Goal: Task Accomplishment & Management: Use online tool/utility

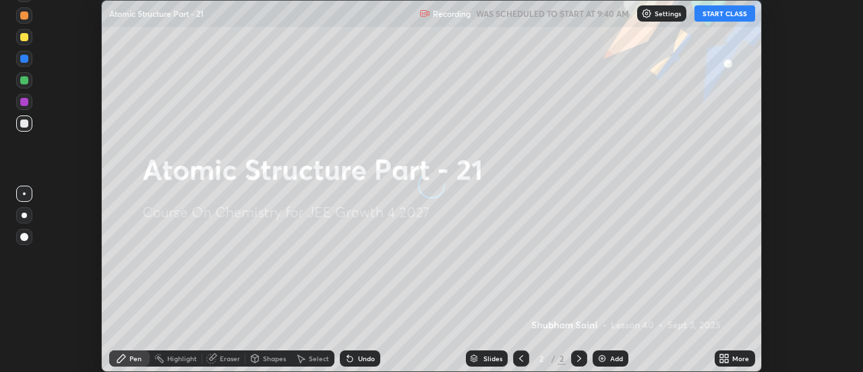
scroll to position [372, 863]
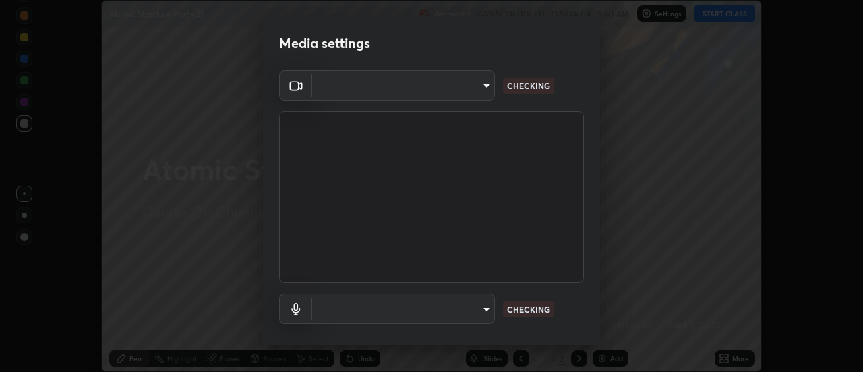
type input "de4d584312b4434b91bb48b0c0e382846541704910f56accdd629dbaa70238e6"
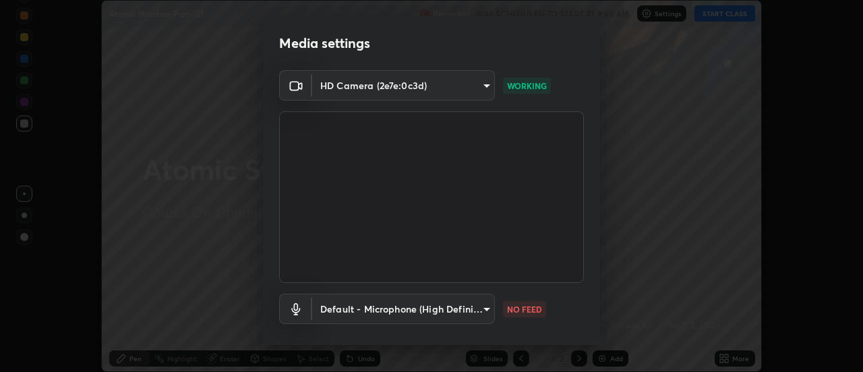
click at [484, 307] on body "Erase all Atomic Structure Part - 21 Recording WAS SCHEDULED TO START AT 9:40 A…" at bounding box center [431, 186] width 863 height 372
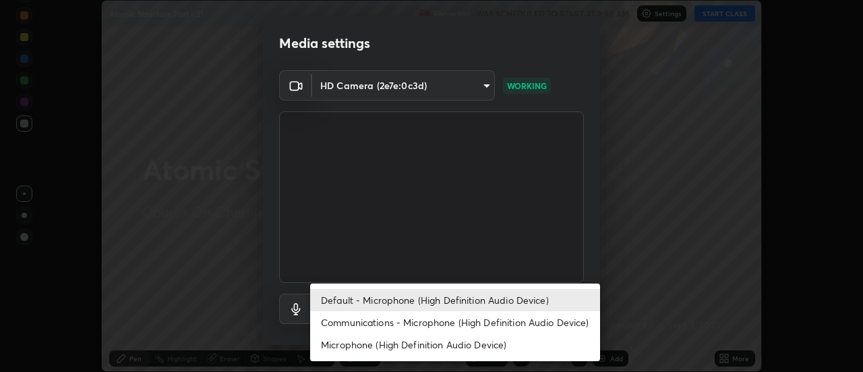
click at [459, 320] on li "Communications - Microphone (High Definition Audio Device)" at bounding box center [455, 322] width 290 height 22
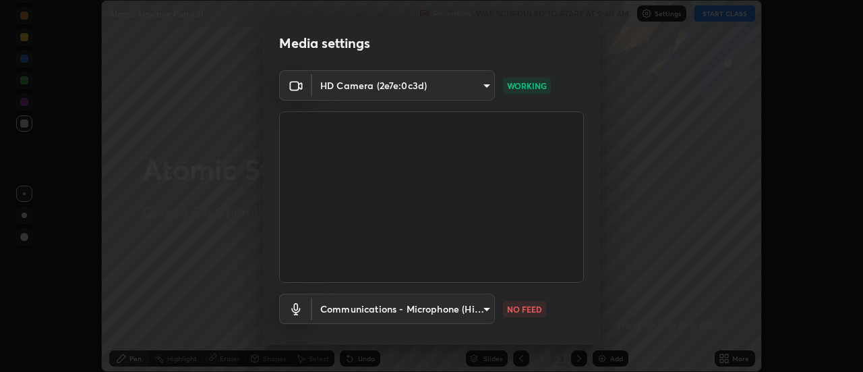
click at [453, 307] on body "Erase all Atomic Structure Part - 21 Recording WAS SCHEDULED TO START AT 9:40 A…" at bounding box center [431, 186] width 863 height 372
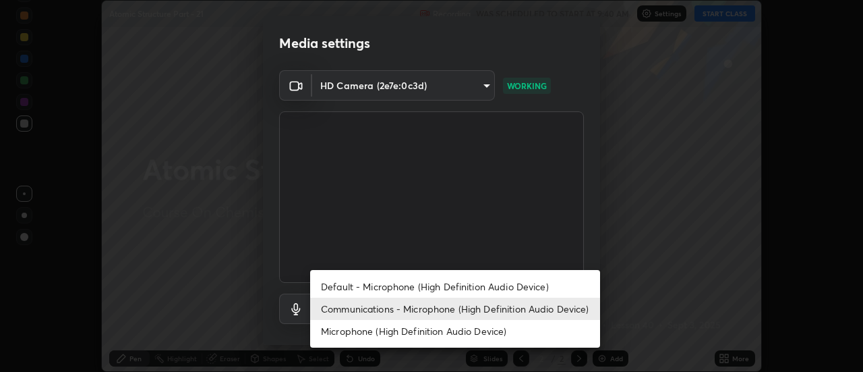
click at [451, 282] on li "Default - Microphone (High Definition Audio Device)" at bounding box center [455, 286] width 290 height 22
type input "default"
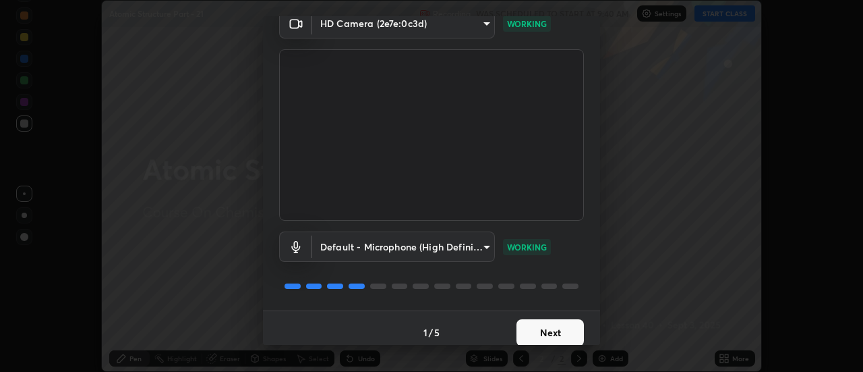
scroll to position [71, 0]
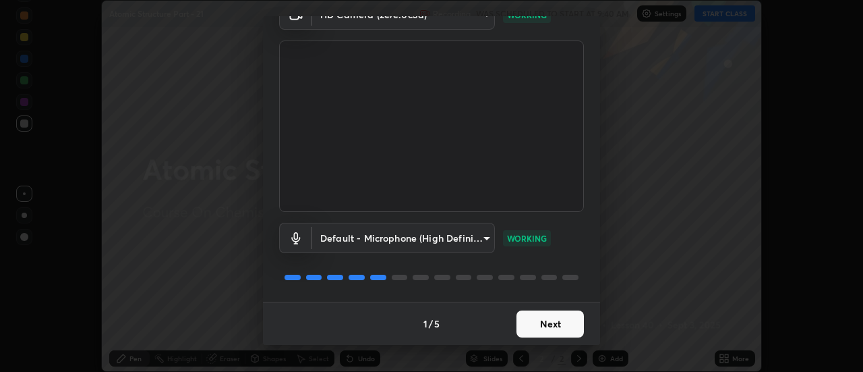
click at [559, 320] on button "Next" at bounding box center [550, 323] width 67 height 27
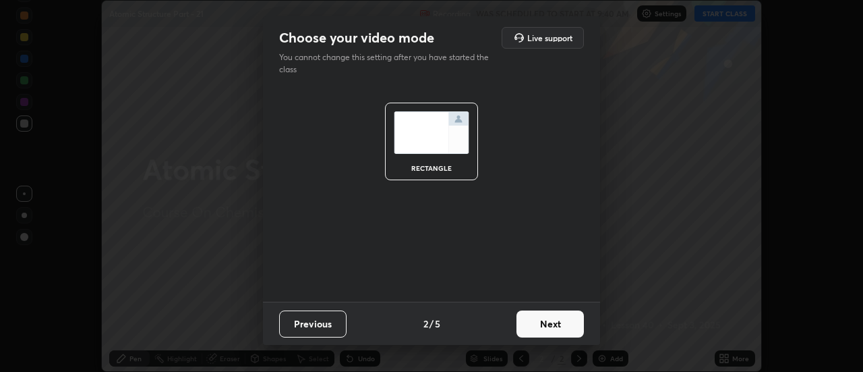
click at [555, 322] on button "Next" at bounding box center [550, 323] width 67 height 27
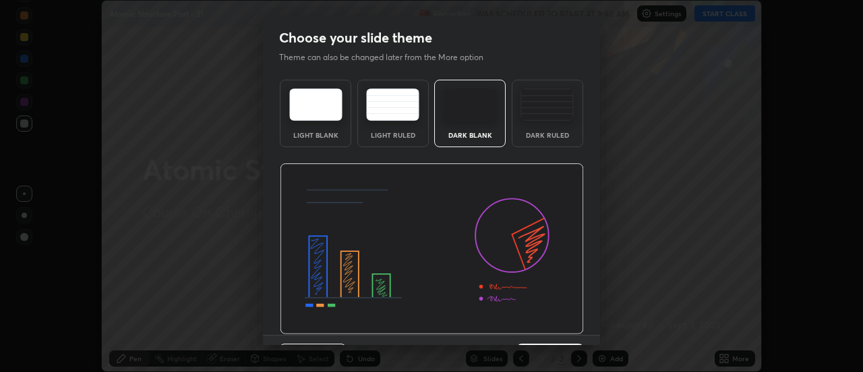
scroll to position [33, 0]
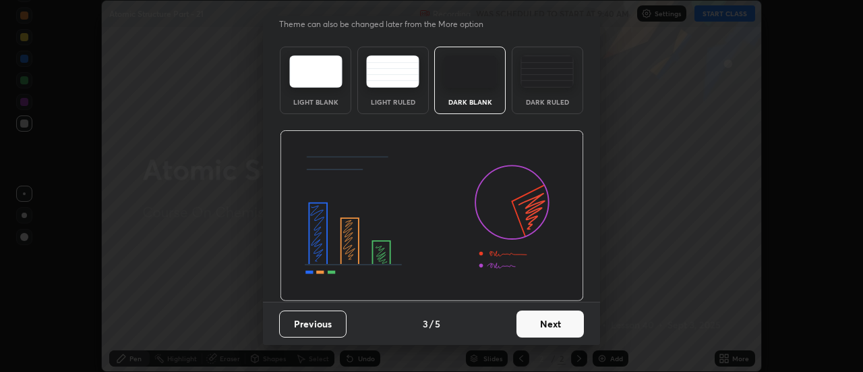
click at [569, 324] on button "Next" at bounding box center [550, 323] width 67 height 27
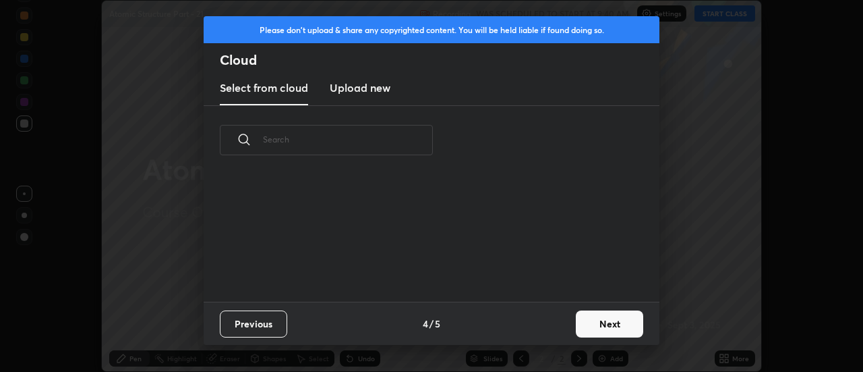
scroll to position [0, 0]
click at [608, 323] on button "Next" at bounding box center [609, 323] width 67 height 27
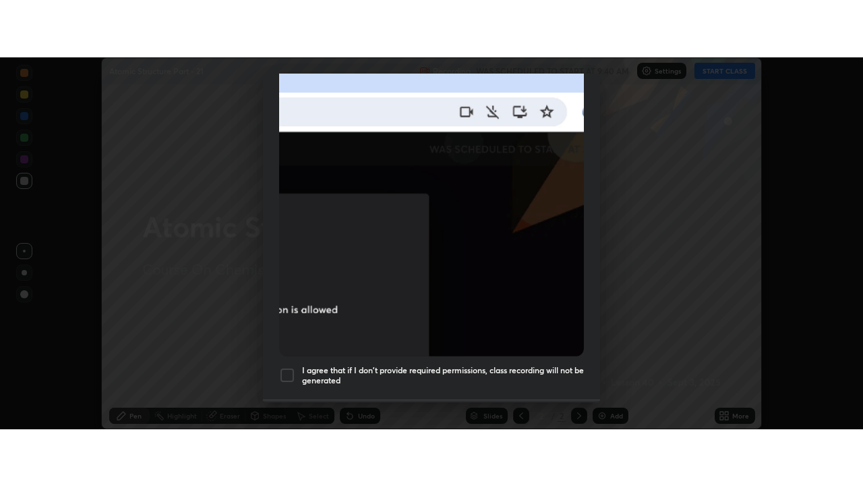
scroll to position [346, 0]
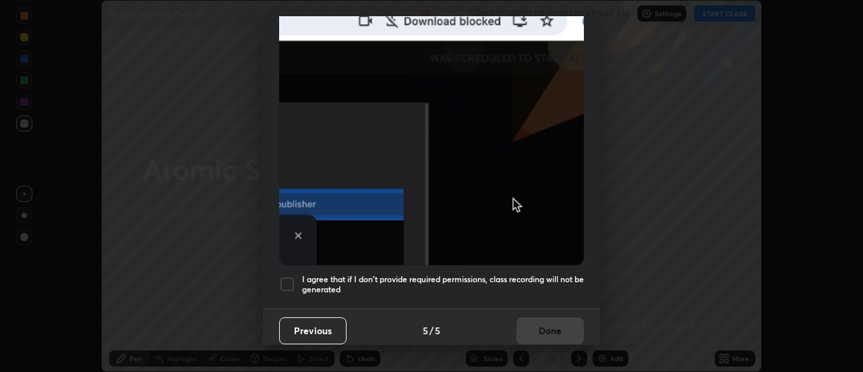
click at [288, 276] on div at bounding box center [287, 284] width 16 height 16
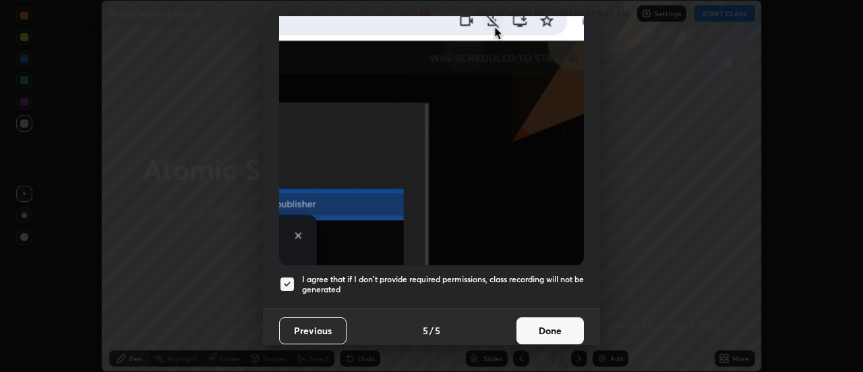
click at [546, 322] on button "Done" at bounding box center [550, 330] width 67 height 27
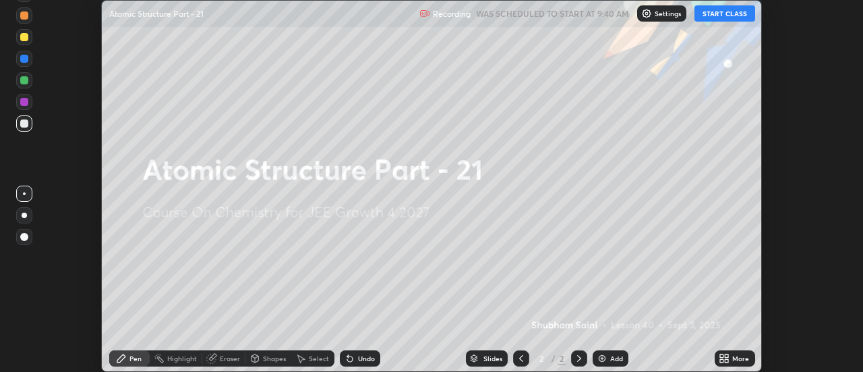
click at [729, 360] on icon at bounding box center [727, 360] width 3 height 3
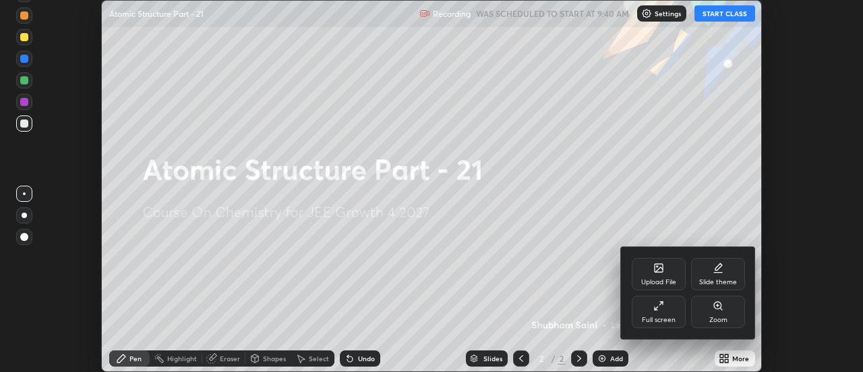
click at [660, 326] on div "Full screen" at bounding box center [659, 311] width 54 height 32
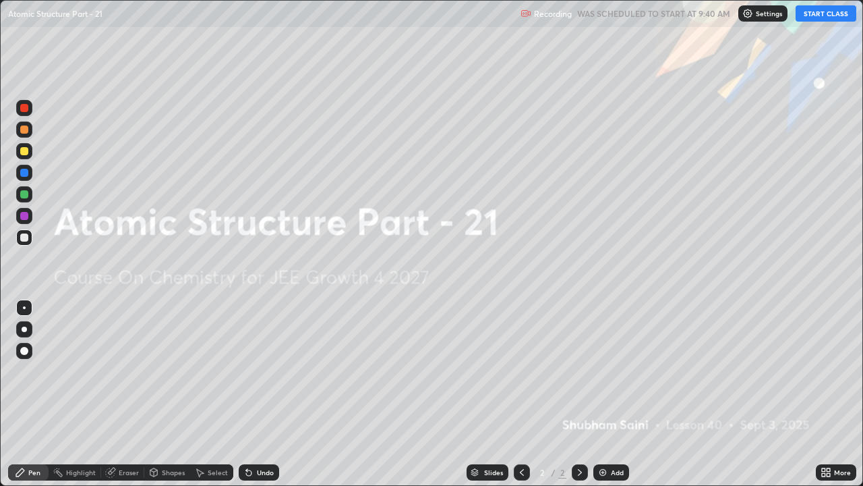
scroll to position [486, 863]
click at [820, 15] on button "START CLASS" at bounding box center [826, 13] width 61 height 16
click at [24, 330] on div at bounding box center [24, 329] width 5 height 5
click at [29, 149] on div at bounding box center [24, 151] width 16 height 16
click at [613, 371] on div "Add" at bounding box center [617, 472] width 13 height 7
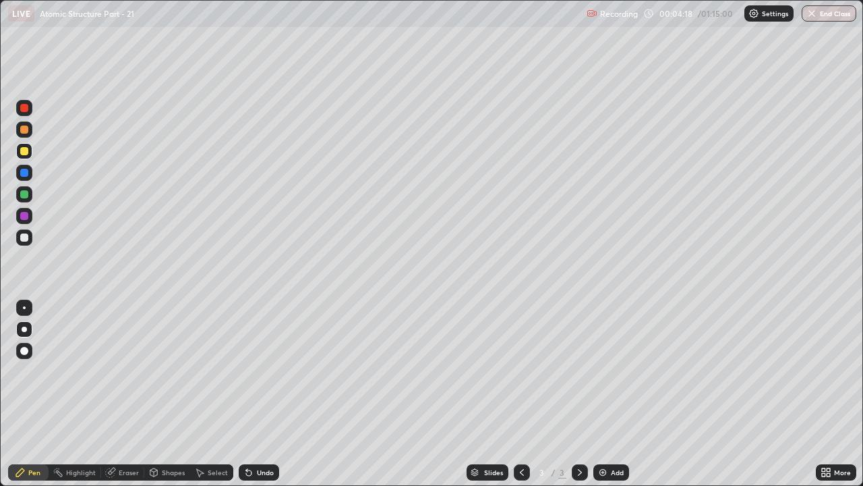
click at [28, 158] on div at bounding box center [24, 151] width 16 height 16
click at [611, 371] on div "Add" at bounding box center [617, 472] width 13 height 7
click at [27, 125] on div at bounding box center [24, 129] width 16 height 16
click at [23, 194] on div at bounding box center [24, 194] width 8 height 8
click at [24, 152] on div at bounding box center [24, 151] width 8 height 8
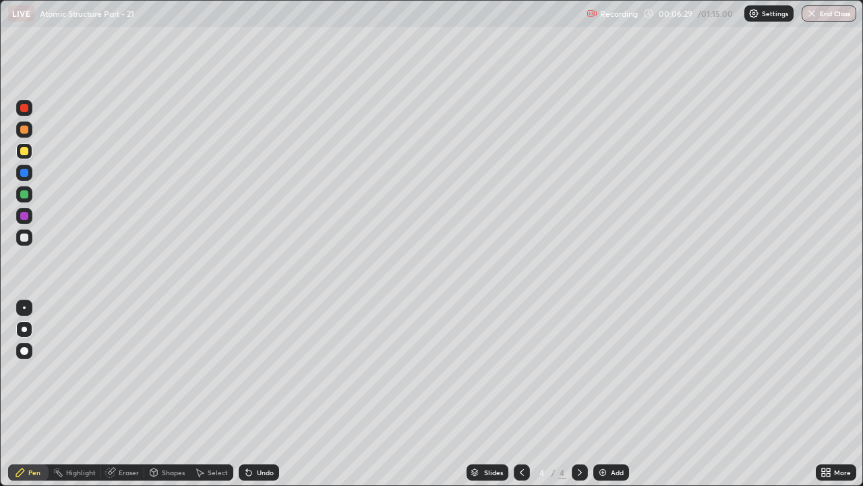
click at [264, 371] on div "Undo" at bounding box center [265, 472] width 17 height 7
click at [277, 371] on div "Undo" at bounding box center [259, 472] width 40 height 16
click at [24, 109] on div at bounding box center [24, 108] width 8 height 8
click at [264, 371] on div "Undo" at bounding box center [265, 472] width 17 height 7
click at [268, 371] on div "Undo" at bounding box center [265, 472] width 17 height 7
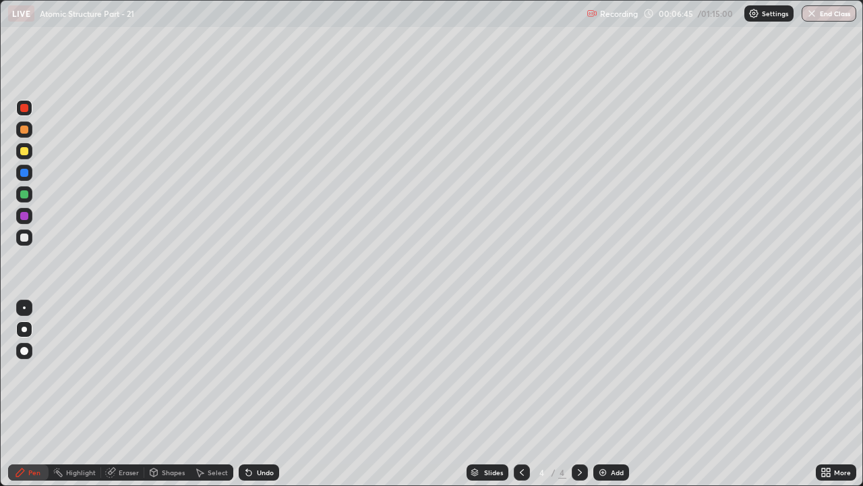
click at [24, 193] on div at bounding box center [24, 194] width 8 height 8
click at [26, 240] on div at bounding box center [24, 237] width 8 height 8
click at [115, 371] on div "Eraser" at bounding box center [122, 472] width 43 height 16
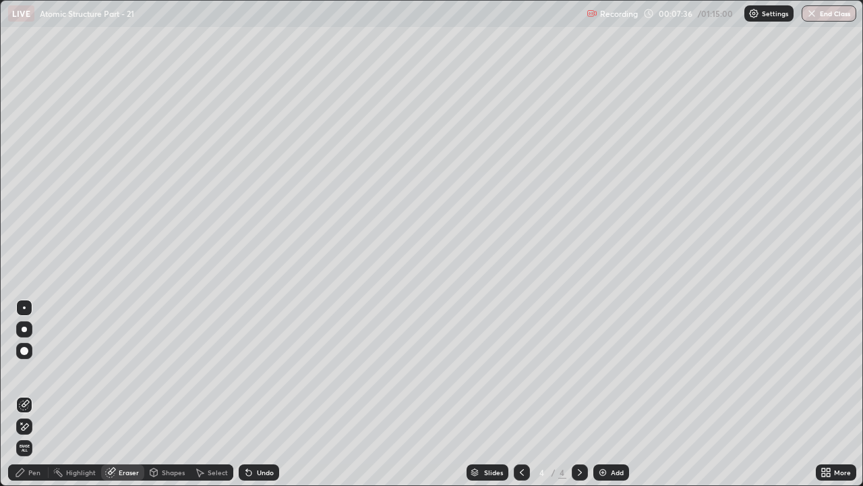
click at [22, 371] on icon at bounding box center [21, 422] width 1 height 1
click at [23, 371] on icon at bounding box center [20, 472] width 8 height 8
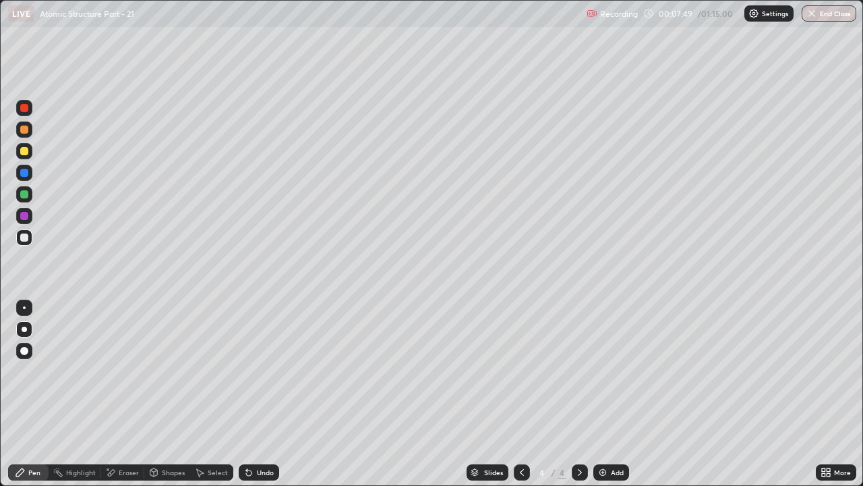
click at [30, 108] on div at bounding box center [24, 108] width 16 height 16
click at [25, 151] on div at bounding box center [24, 151] width 8 height 8
click at [167, 371] on div "Shapes" at bounding box center [173, 472] width 23 height 7
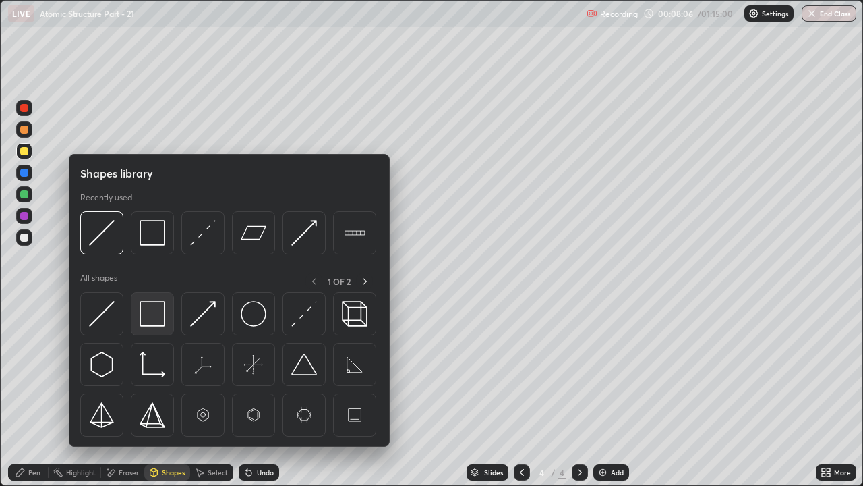
click at [154, 304] on img at bounding box center [153, 314] width 26 height 26
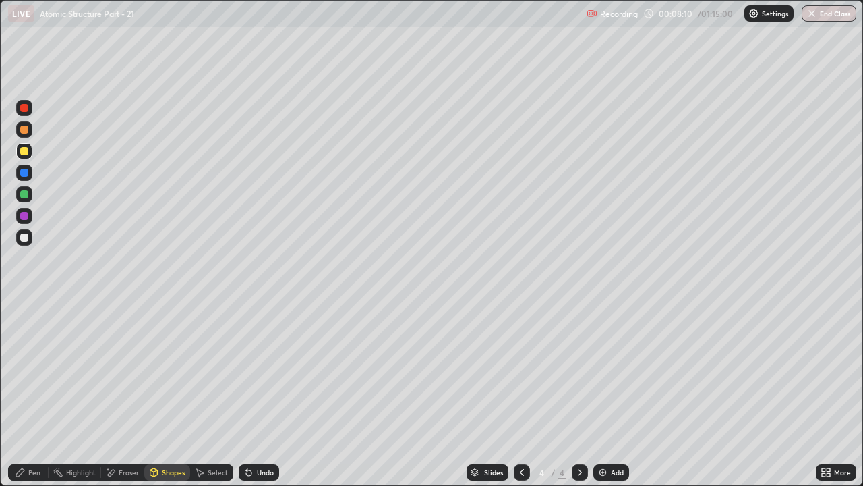
click at [24, 217] on div at bounding box center [24, 216] width 8 height 8
click at [225, 371] on div "Select" at bounding box center [211, 472] width 43 height 16
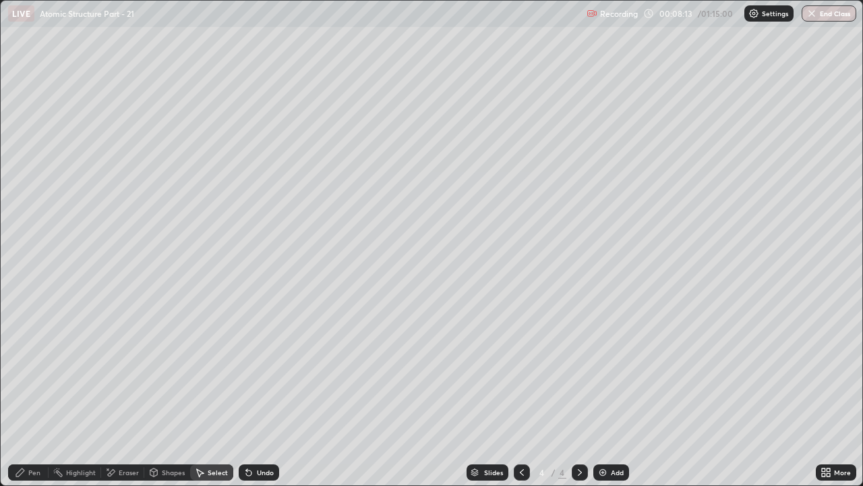
click at [19, 371] on icon at bounding box center [20, 472] width 8 height 8
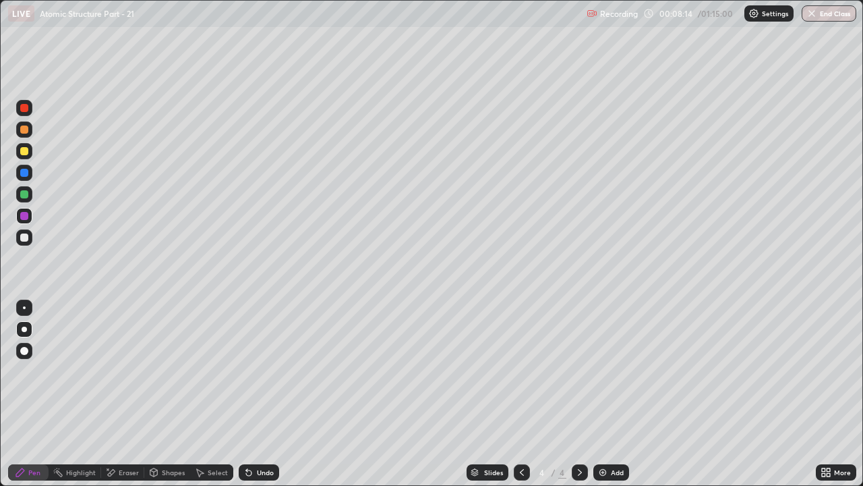
click at [266, 371] on div "Undo" at bounding box center [265, 472] width 17 height 7
click at [264, 371] on div "Undo" at bounding box center [265, 472] width 17 height 7
click at [23, 132] on div at bounding box center [24, 129] width 8 height 8
click at [25, 108] on div at bounding box center [24, 108] width 8 height 8
click at [29, 173] on div at bounding box center [24, 173] width 16 height 16
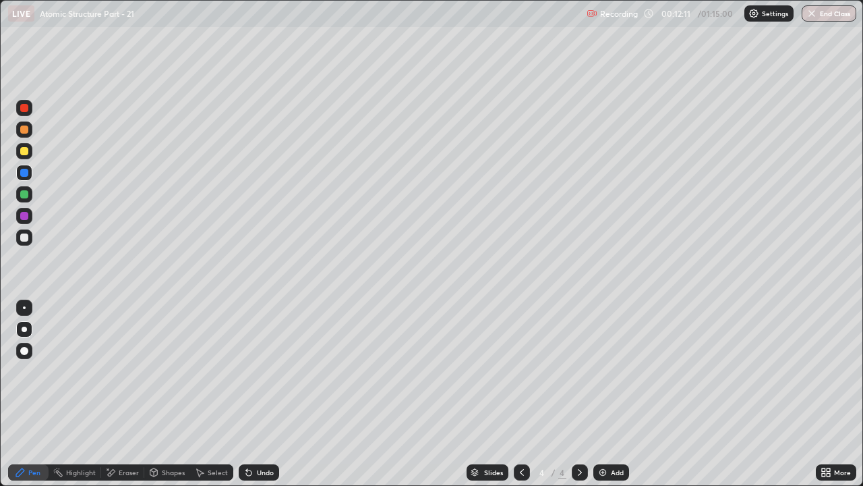
click at [23, 237] on div at bounding box center [24, 237] width 8 height 8
click at [260, 371] on div "Undo" at bounding box center [265, 472] width 17 height 7
click at [262, 371] on div "Undo" at bounding box center [265, 472] width 17 height 7
click at [268, 371] on div "Undo" at bounding box center [265, 472] width 17 height 7
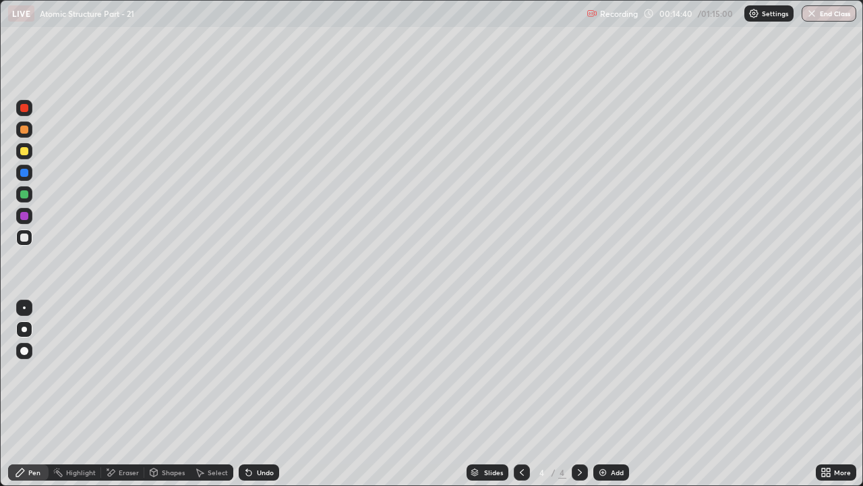
click at [612, 371] on div "Add" at bounding box center [617, 472] width 13 height 7
click at [170, 371] on div "Shapes" at bounding box center [173, 472] width 23 height 7
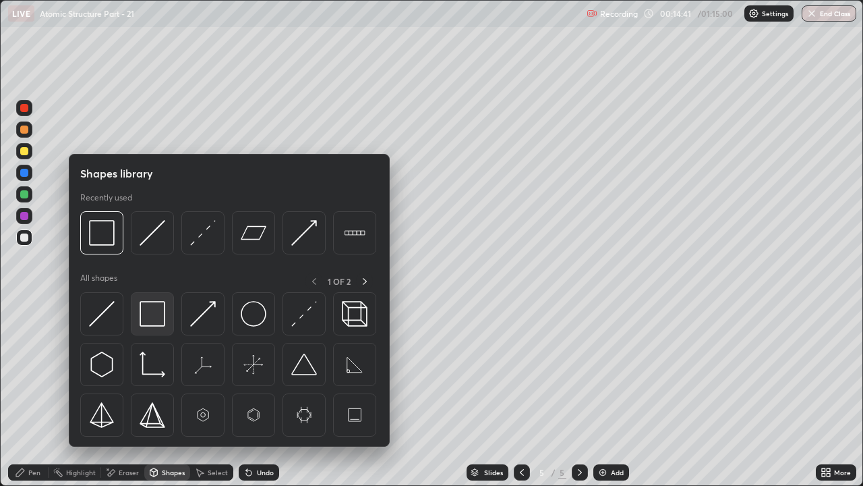
click at [150, 312] on img at bounding box center [153, 314] width 26 height 26
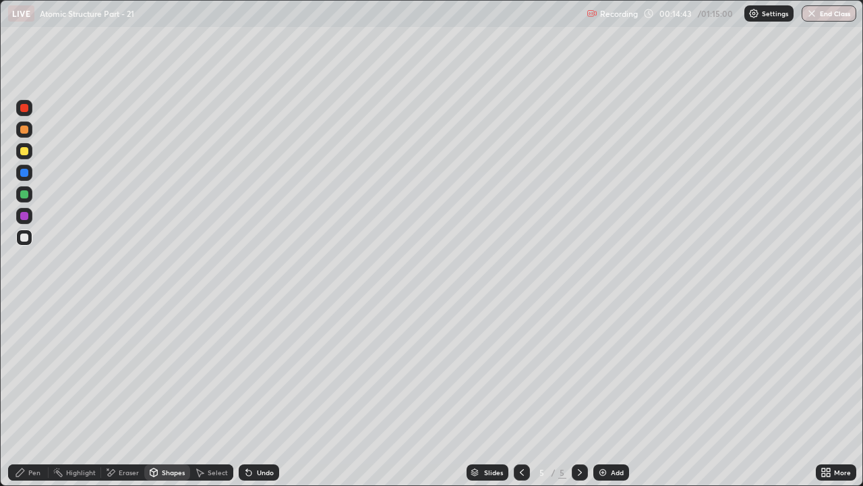
click at [28, 128] on div at bounding box center [24, 129] width 8 height 8
click at [22, 371] on icon at bounding box center [20, 472] width 11 height 11
click at [28, 153] on div at bounding box center [24, 151] width 8 height 8
click at [25, 130] on div at bounding box center [24, 129] width 8 height 8
click at [618, 371] on div "Add" at bounding box center [617, 472] width 13 height 7
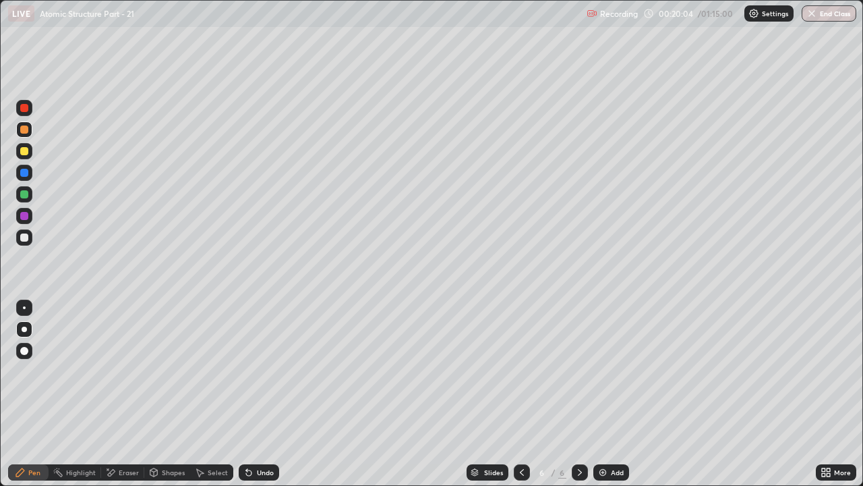
click at [521, 371] on icon at bounding box center [522, 472] width 11 height 11
click at [27, 235] on div at bounding box center [24, 237] width 8 height 8
click at [119, 371] on div "Eraser" at bounding box center [122, 472] width 43 height 16
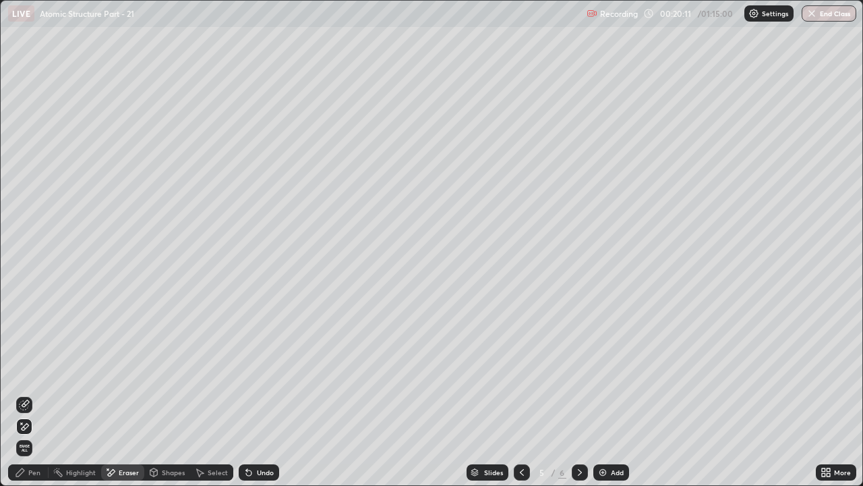
click at [24, 371] on icon at bounding box center [20, 472] width 11 height 11
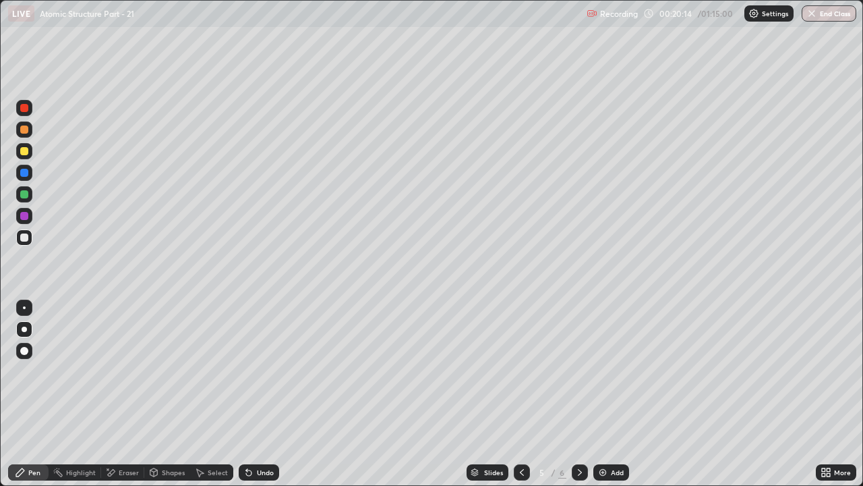
click at [171, 371] on div "Shapes" at bounding box center [173, 472] width 23 height 7
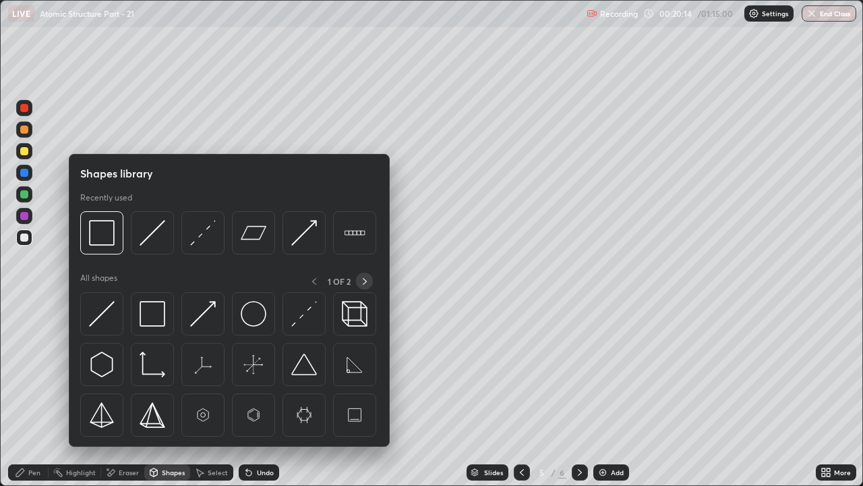
click at [364, 281] on icon at bounding box center [365, 281] width 11 height 11
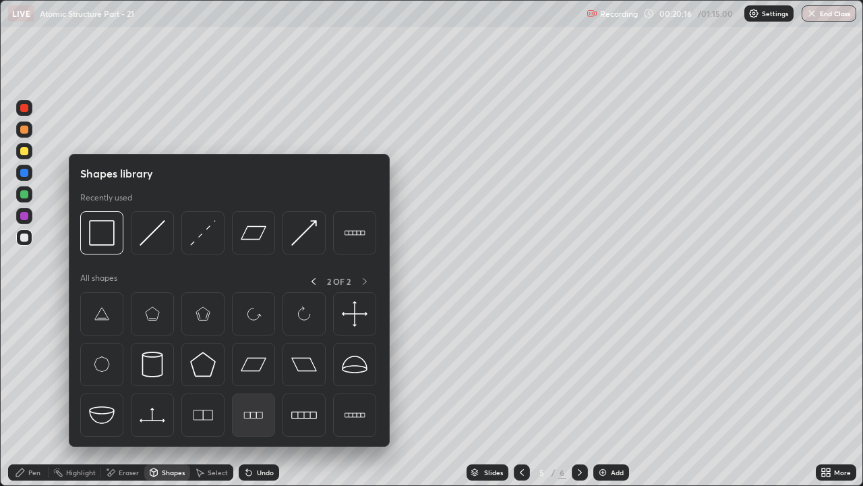
click at [259, 371] on img at bounding box center [254, 415] width 26 height 26
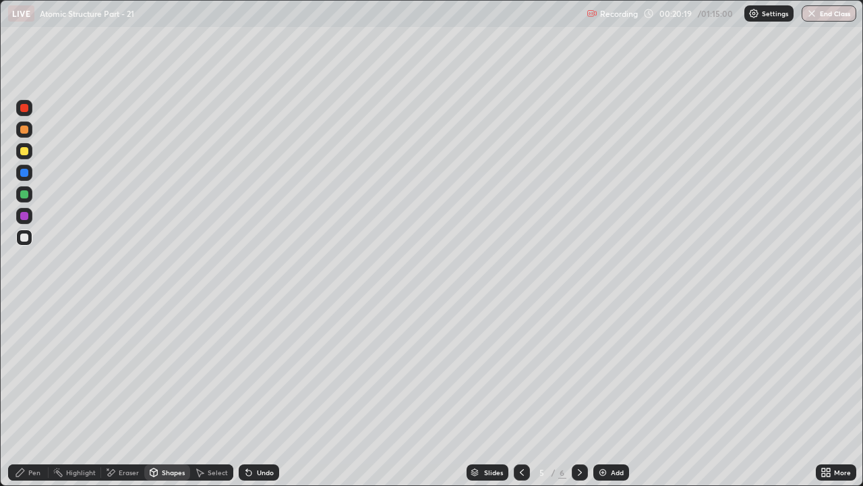
click at [28, 194] on div at bounding box center [24, 194] width 8 height 8
click at [17, 371] on icon at bounding box center [20, 472] width 11 height 11
click at [213, 371] on div "Select" at bounding box center [218, 472] width 20 height 7
click at [171, 371] on div "Shapes" at bounding box center [173, 472] width 23 height 7
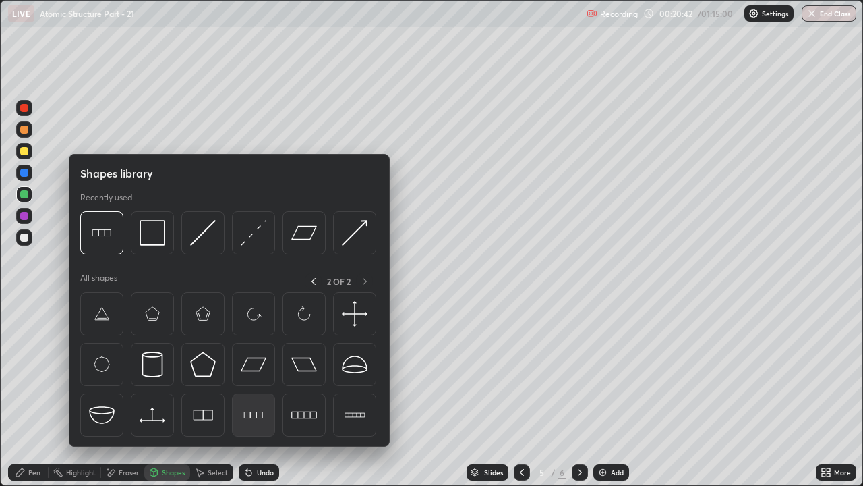
click at [252, 371] on img at bounding box center [254, 415] width 26 height 26
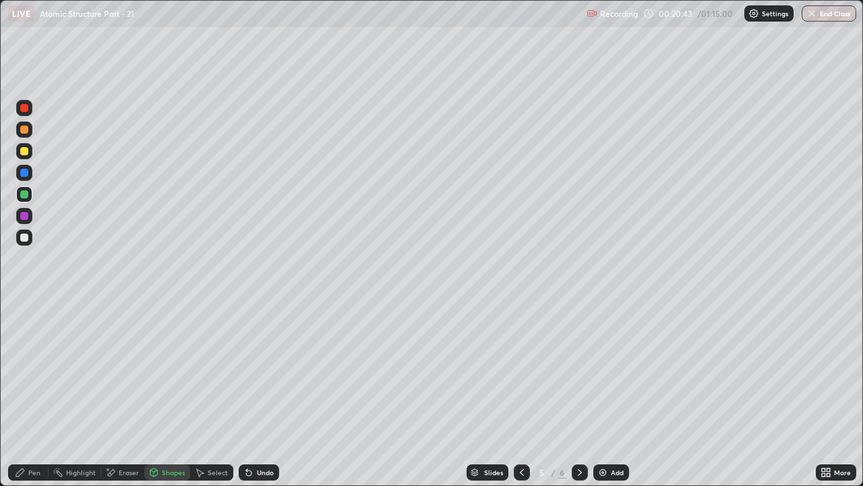
click at [28, 238] on div at bounding box center [24, 237] width 8 height 8
click at [30, 371] on div "Pen" at bounding box center [28, 472] width 40 height 16
click at [25, 151] on div at bounding box center [24, 151] width 8 height 8
click at [578, 371] on icon at bounding box center [580, 472] width 4 height 7
click at [24, 152] on div at bounding box center [24, 151] width 8 height 8
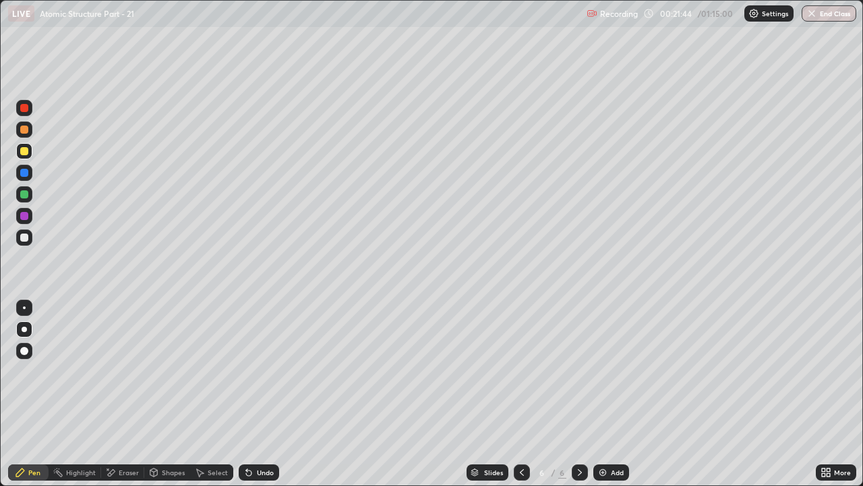
click at [164, 371] on div "Shapes" at bounding box center [173, 472] width 23 height 7
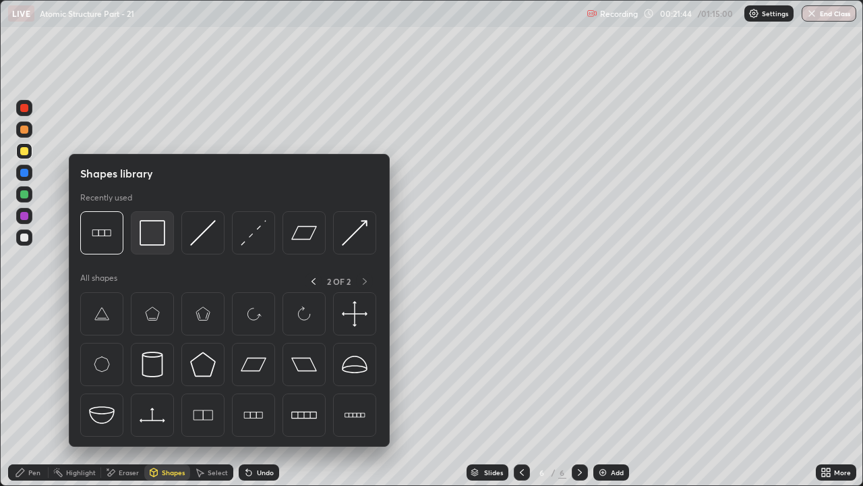
click at [157, 233] on img at bounding box center [153, 233] width 26 height 26
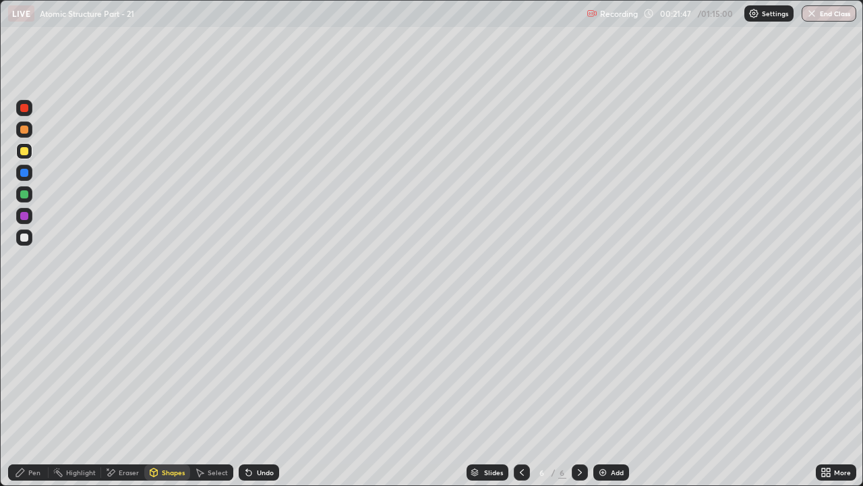
click at [263, 371] on div "Undo" at bounding box center [265, 472] width 17 height 7
click at [21, 371] on icon at bounding box center [20, 472] width 8 height 8
click at [521, 371] on icon at bounding box center [522, 472] width 11 height 11
click at [27, 171] on div at bounding box center [24, 173] width 8 height 8
click at [266, 371] on div "Undo" at bounding box center [259, 472] width 40 height 16
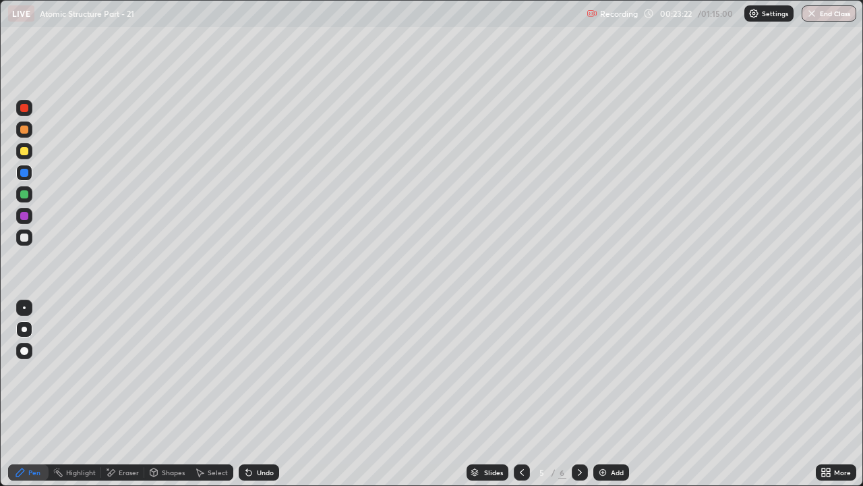
click at [574, 371] on div at bounding box center [580, 472] width 16 height 16
click at [169, 371] on div "Shapes" at bounding box center [167, 472] width 46 height 16
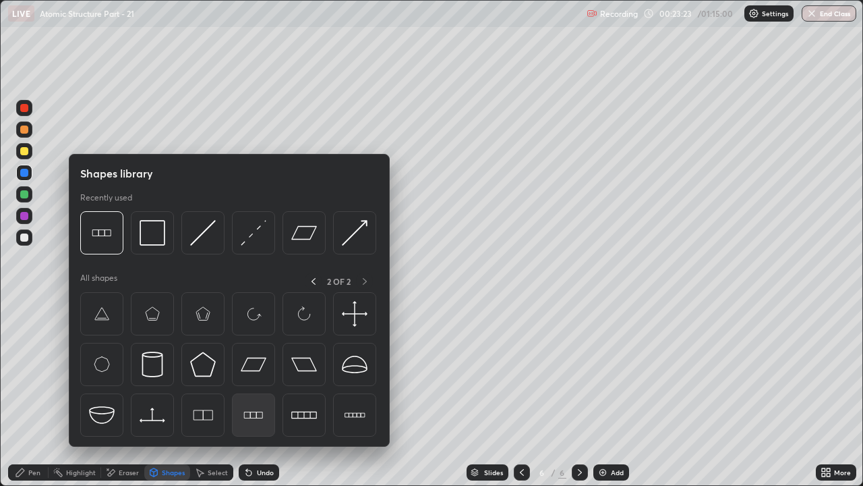
click at [257, 371] on img at bounding box center [254, 415] width 26 height 26
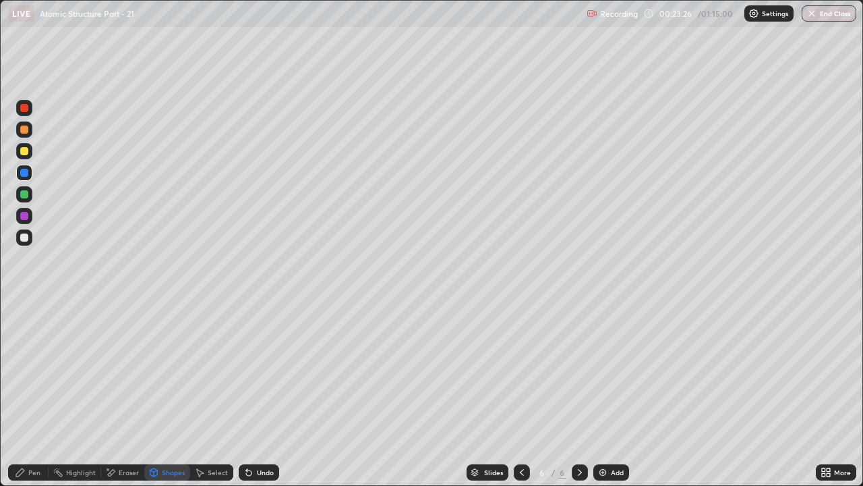
click at [264, 371] on div "Undo" at bounding box center [265, 472] width 17 height 7
click at [26, 154] on div at bounding box center [24, 151] width 8 height 8
click at [27, 371] on div "Pen" at bounding box center [28, 472] width 40 height 16
click at [23, 127] on div at bounding box center [24, 129] width 8 height 8
click at [272, 371] on div "Undo" at bounding box center [259, 472] width 40 height 16
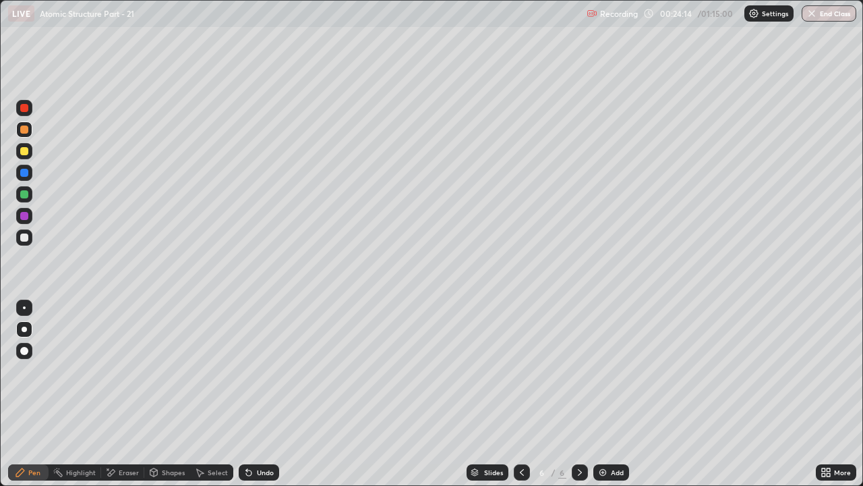
click at [262, 371] on div "Undo" at bounding box center [265, 472] width 17 height 7
click at [165, 371] on div "Shapes" at bounding box center [173, 472] width 23 height 7
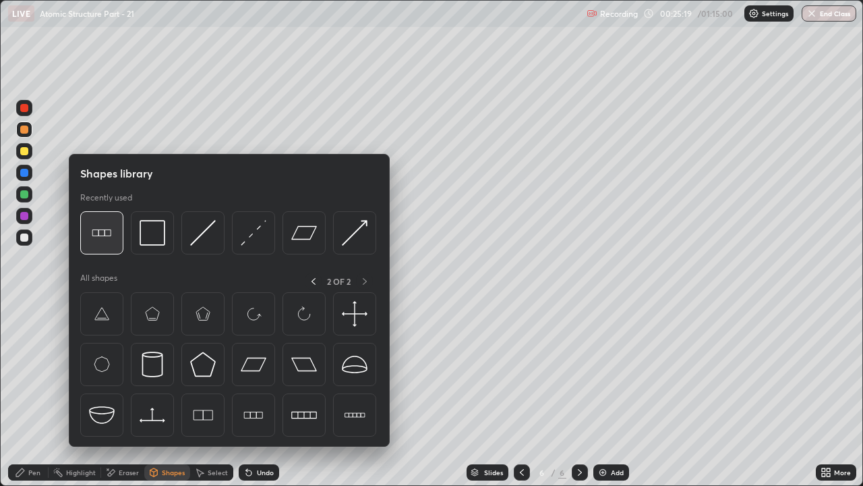
click at [107, 237] on img at bounding box center [102, 233] width 26 height 26
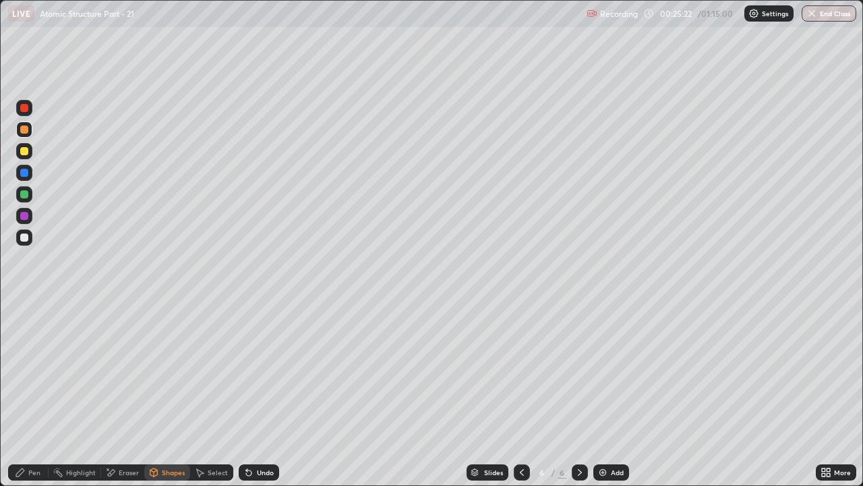
click at [23, 235] on div at bounding box center [24, 237] width 8 height 8
click at [262, 371] on div "Undo" at bounding box center [265, 472] width 17 height 7
click at [28, 371] on div "Pen" at bounding box center [34, 472] width 12 height 7
click at [258, 371] on div "Undo" at bounding box center [265, 472] width 17 height 7
click at [272, 371] on div "Undo" at bounding box center [259, 472] width 40 height 16
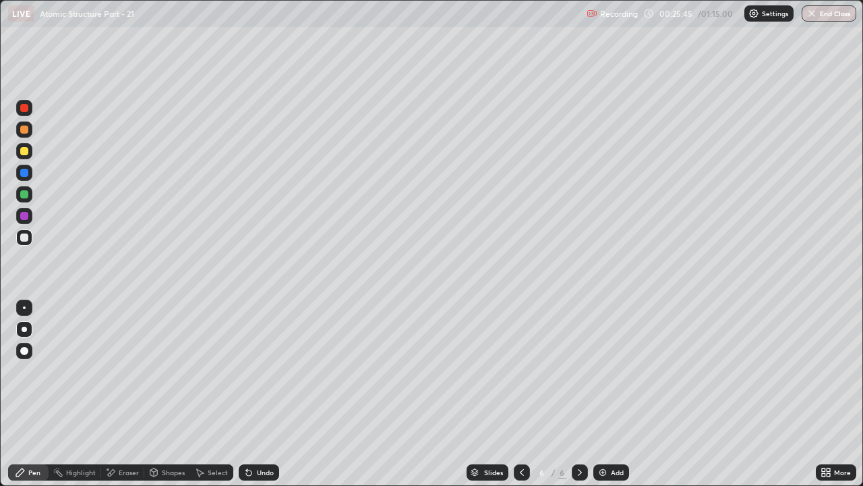
click at [266, 371] on div "Undo" at bounding box center [259, 472] width 40 height 16
click at [270, 371] on div "Undo" at bounding box center [259, 472] width 40 height 16
click at [272, 371] on div "Undo" at bounding box center [259, 472] width 40 height 16
click at [266, 371] on div "Undo" at bounding box center [265, 472] width 17 height 7
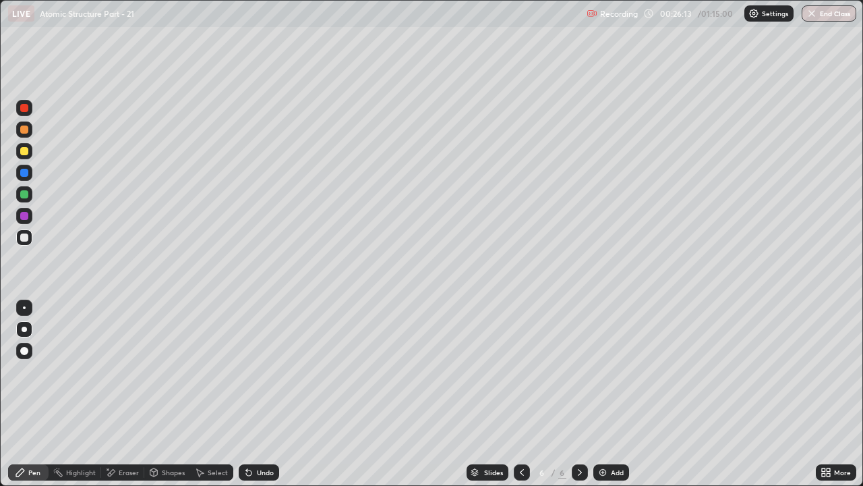
click at [260, 371] on div "Undo" at bounding box center [265, 472] width 17 height 7
click at [259, 371] on div "Undo" at bounding box center [265, 472] width 17 height 7
click at [262, 371] on div "Undo" at bounding box center [259, 472] width 40 height 16
click at [26, 157] on div at bounding box center [24, 151] width 16 height 16
click at [256, 371] on div "Undo" at bounding box center [259, 472] width 40 height 16
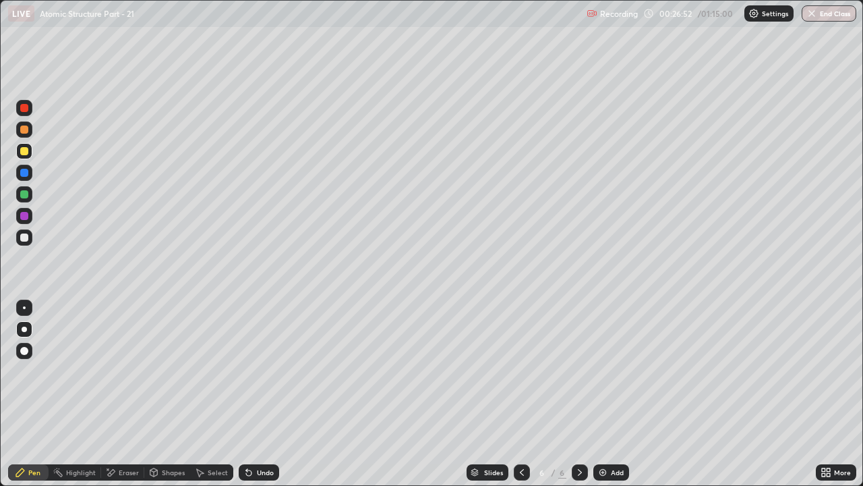
click at [262, 371] on div "Undo" at bounding box center [265, 472] width 17 height 7
click at [257, 371] on div "Undo" at bounding box center [259, 472] width 40 height 16
click at [20, 198] on div at bounding box center [24, 194] width 16 height 16
click at [614, 371] on div "Add" at bounding box center [617, 472] width 13 height 7
click at [119, 371] on div "Eraser" at bounding box center [129, 472] width 20 height 7
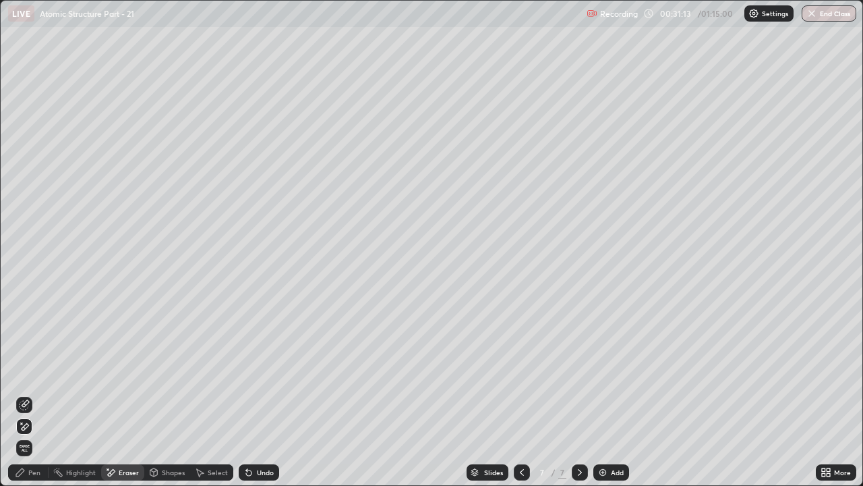
click at [26, 371] on div "Pen" at bounding box center [28, 472] width 40 height 16
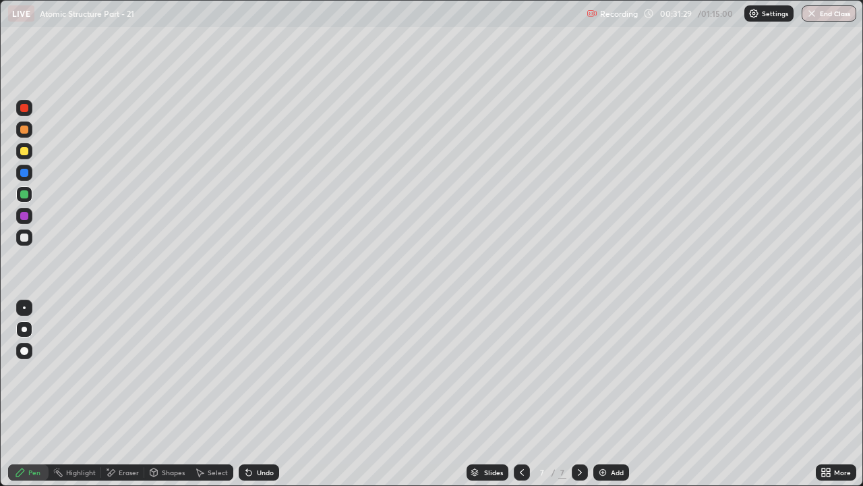
click at [25, 241] on div at bounding box center [24, 237] width 8 height 8
click at [120, 371] on div "Eraser" at bounding box center [122, 472] width 43 height 16
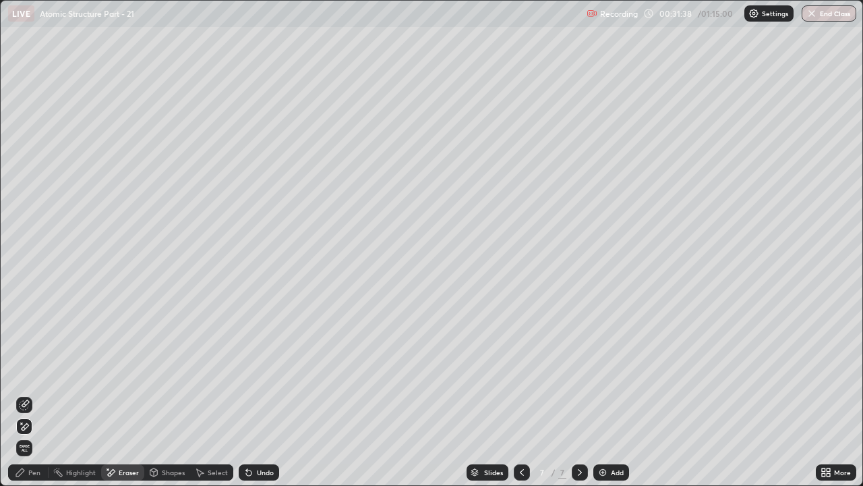
click at [28, 371] on div "Pen" at bounding box center [28, 472] width 40 height 16
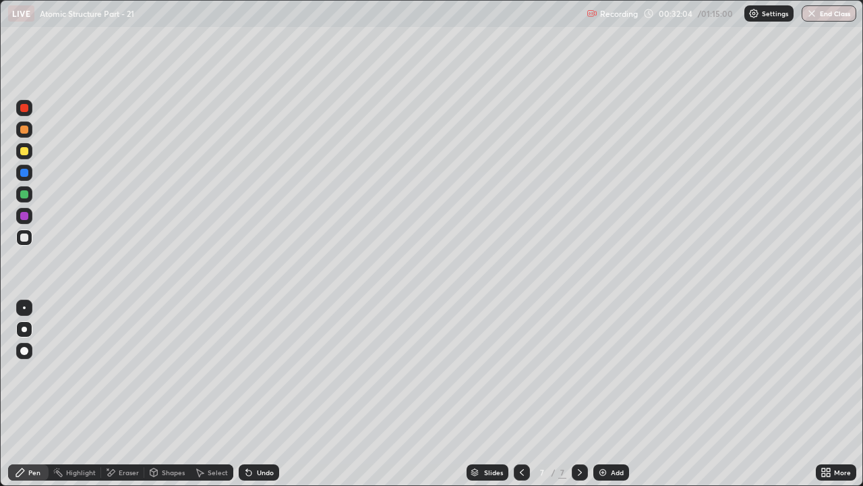
click at [268, 371] on div "Undo" at bounding box center [259, 472] width 40 height 16
click at [271, 371] on div "Undo" at bounding box center [259, 472] width 40 height 16
click at [29, 151] on div at bounding box center [24, 151] width 16 height 16
click at [30, 110] on div at bounding box center [24, 108] width 16 height 16
click at [20, 125] on div at bounding box center [24, 129] width 16 height 16
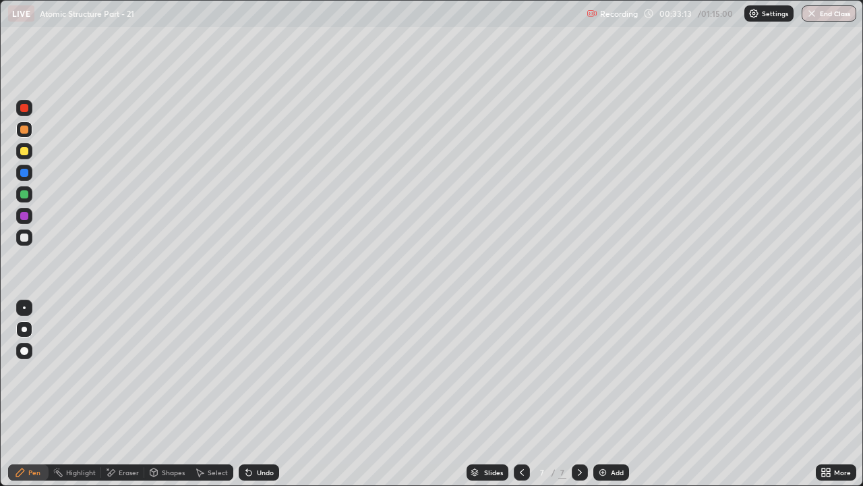
click at [520, 371] on icon at bounding box center [522, 472] width 4 height 7
click at [621, 371] on div "Add" at bounding box center [617, 472] width 13 height 7
click at [526, 371] on div at bounding box center [522, 472] width 16 height 16
click at [22, 152] on div at bounding box center [24, 151] width 8 height 8
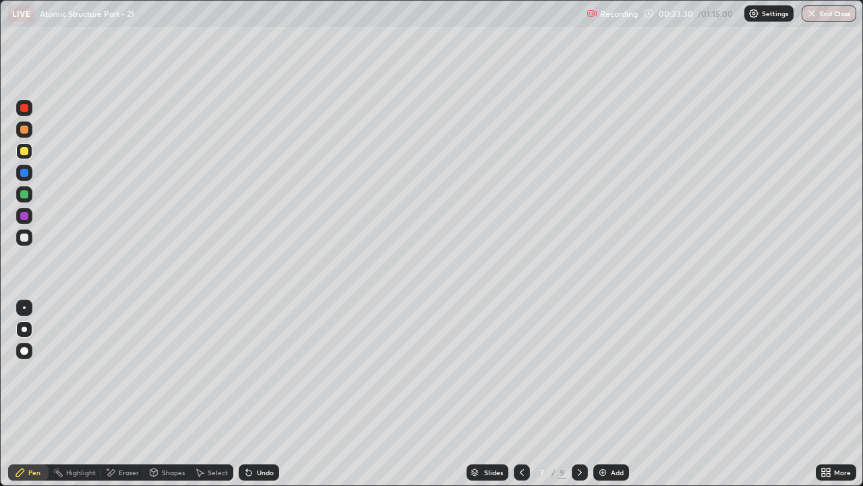
click at [27, 126] on div at bounding box center [24, 129] width 8 height 8
click at [28, 179] on div at bounding box center [24, 173] width 16 height 16
click at [28, 150] on div at bounding box center [24, 151] width 8 height 8
click at [25, 191] on div at bounding box center [24, 194] width 8 height 8
click at [30, 239] on div at bounding box center [24, 237] width 16 height 16
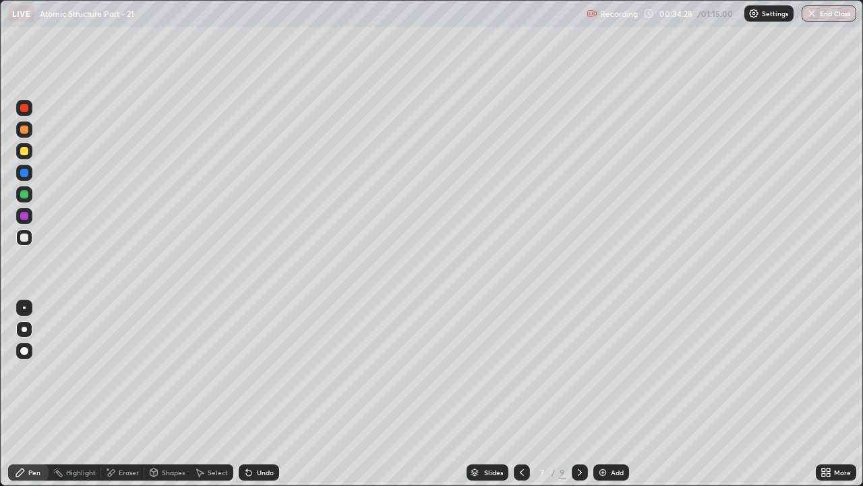
click at [25, 173] on div at bounding box center [24, 173] width 8 height 8
click at [260, 371] on div "Undo" at bounding box center [265, 472] width 17 height 7
click at [25, 235] on div at bounding box center [24, 237] width 8 height 8
click at [27, 179] on div at bounding box center [24, 173] width 16 height 16
click at [272, 371] on div "Undo" at bounding box center [259, 472] width 40 height 16
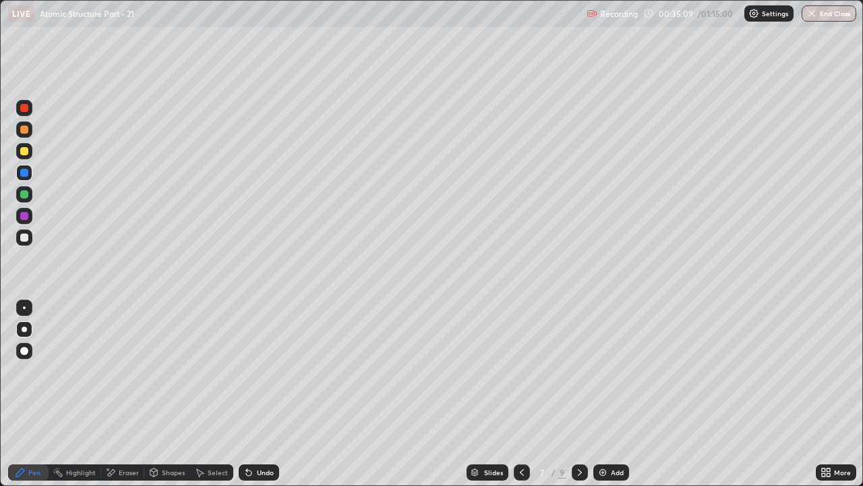
click at [26, 154] on div at bounding box center [24, 151] width 8 height 8
click at [23, 173] on div at bounding box center [24, 173] width 8 height 8
click at [25, 151] on div at bounding box center [24, 151] width 8 height 8
click at [274, 371] on div "Undo" at bounding box center [259, 472] width 40 height 16
click at [579, 371] on icon at bounding box center [580, 472] width 11 height 11
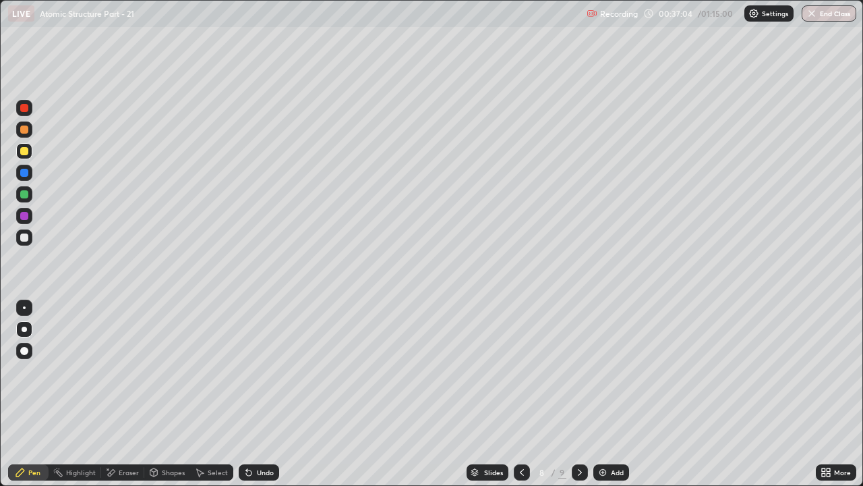
click at [265, 371] on div "Undo" at bounding box center [265, 472] width 17 height 7
click at [272, 371] on div "Undo" at bounding box center [259, 472] width 40 height 16
click at [265, 371] on div "Undo" at bounding box center [265, 472] width 17 height 7
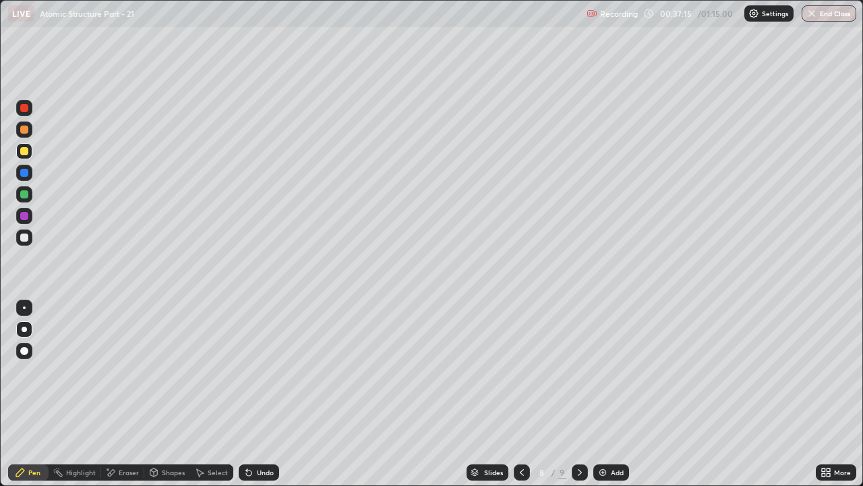
click at [29, 127] on div at bounding box center [24, 129] width 16 height 16
click at [22, 245] on div at bounding box center [24, 237] width 16 height 16
click at [261, 371] on div "Undo" at bounding box center [265, 472] width 17 height 7
click at [258, 371] on div "Undo" at bounding box center [265, 472] width 17 height 7
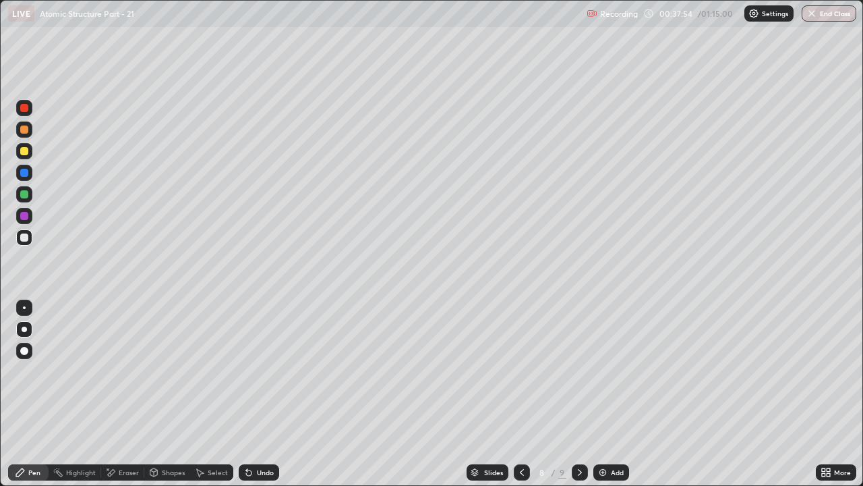
click at [258, 371] on div "Undo" at bounding box center [265, 472] width 17 height 7
click at [602, 371] on img at bounding box center [603, 472] width 11 height 11
click at [24, 193] on div at bounding box center [24, 194] width 8 height 8
click at [168, 371] on div "Shapes" at bounding box center [173, 472] width 23 height 7
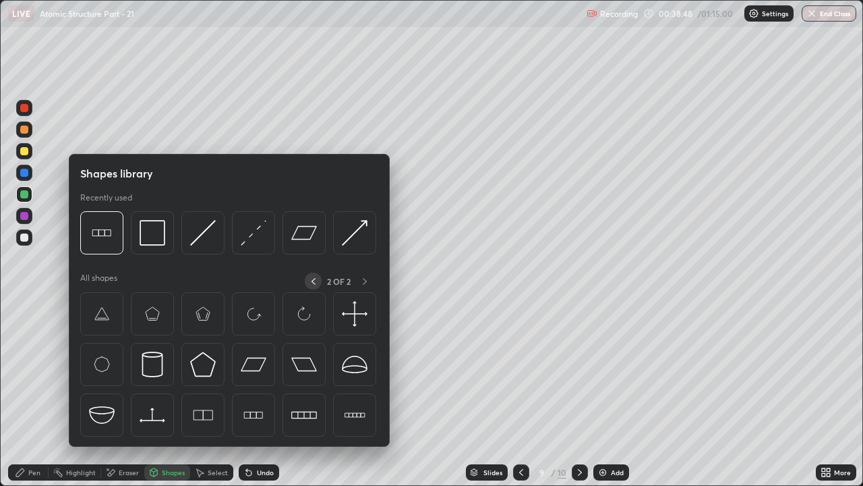
click at [313, 281] on icon at bounding box center [313, 281] width 11 height 11
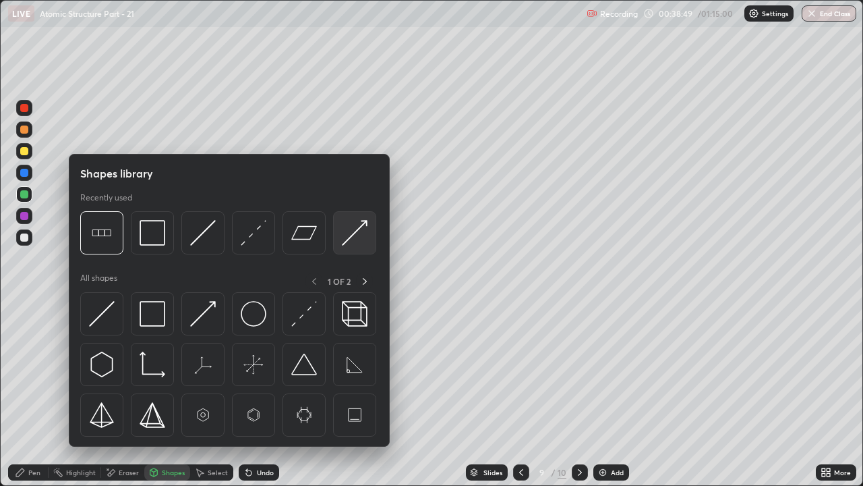
click at [355, 236] on img at bounding box center [355, 233] width 26 height 26
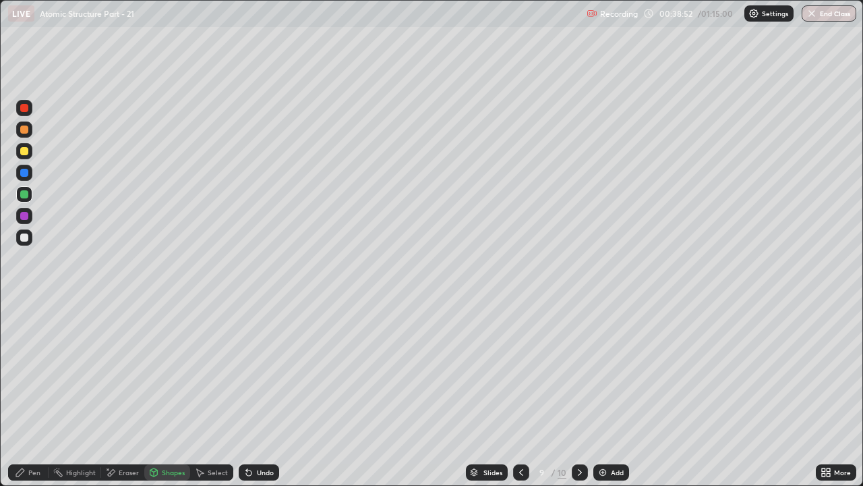
click at [24, 219] on div at bounding box center [24, 216] width 8 height 8
click at [25, 371] on div "Pen" at bounding box center [28, 472] width 40 height 16
click at [26, 237] on div at bounding box center [24, 237] width 8 height 8
click at [165, 371] on div "Shapes" at bounding box center [173, 472] width 23 height 7
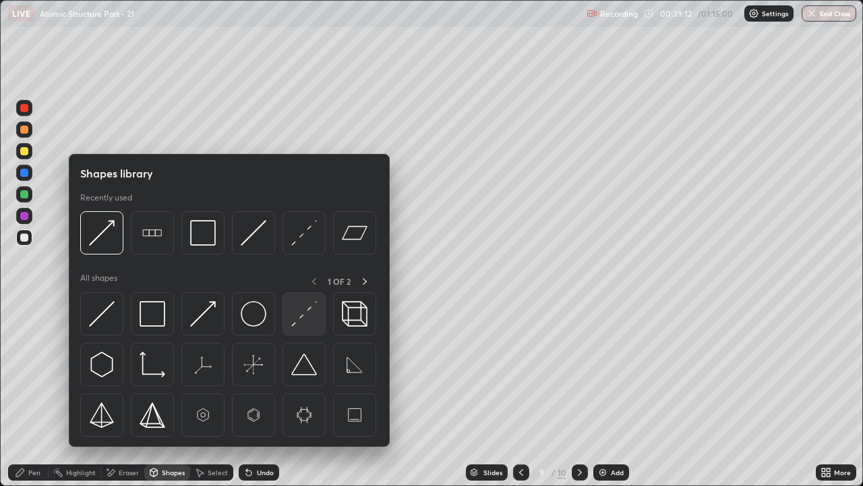
click at [299, 312] on img at bounding box center [304, 314] width 26 height 26
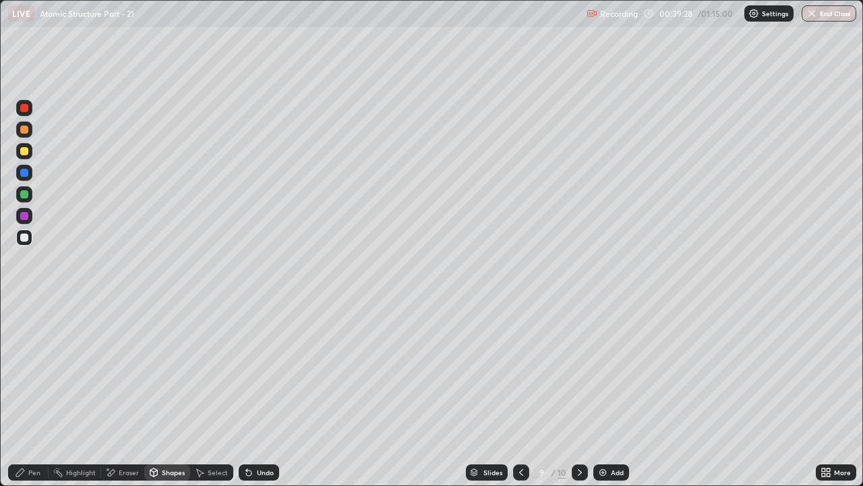
click at [572, 371] on div at bounding box center [580, 472] width 16 height 16
click at [26, 371] on div "Pen" at bounding box center [28, 472] width 40 height 16
click at [23, 107] on div at bounding box center [24, 108] width 8 height 8
click at [24, 147] on div at bounding box center [24, 151] width 8 height 8
click at [520, 371] on icon at bounding box center [521, 472] width 11 height 11
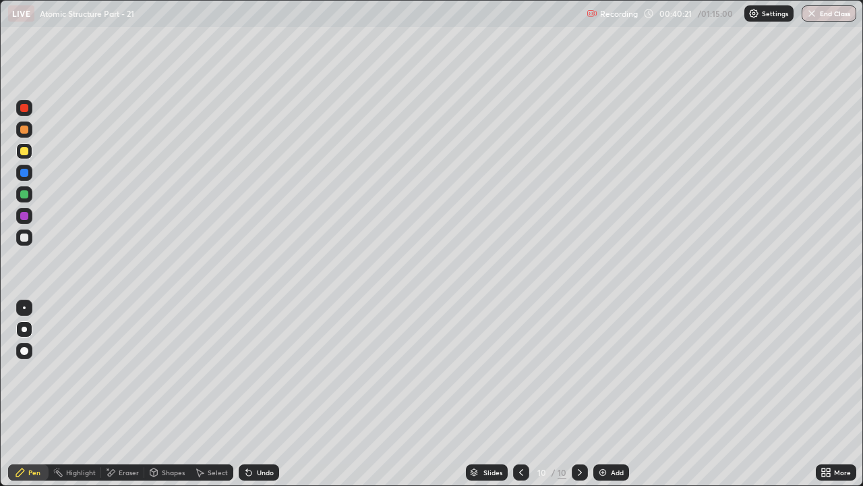
click at [519, 371] on icon at bounding box center [521, 472] width 11 height 11
click at [520, 371] on icon at bounding box center [521, 472] width 11 height 11
click at [126, 371] on div "Eraser" at bounding box center [129, 472] width 20 height 7
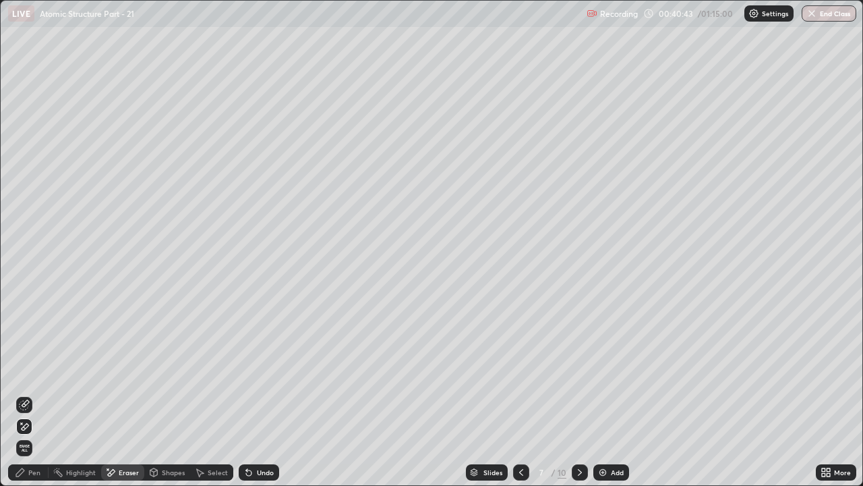
click at [32, 371] on div "Pen" at bounding box center [34, 472] width 12 height 7
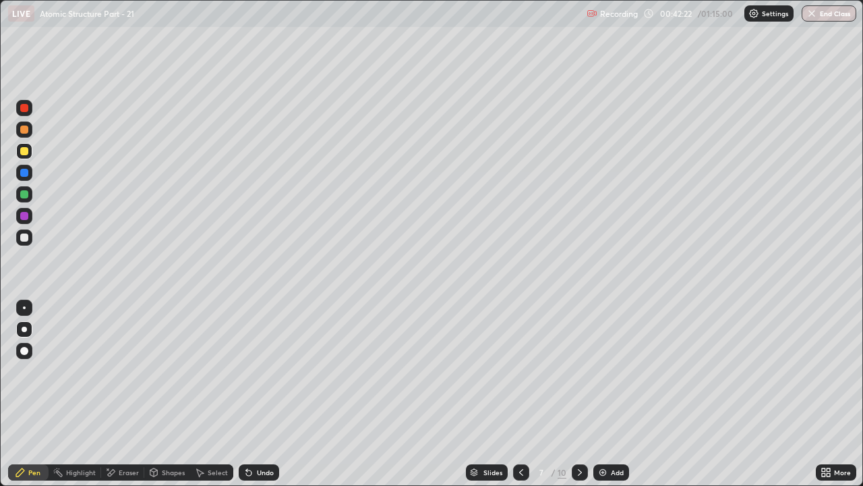
click at [579, 371] on icon at bounding box center [580, 472] width 11 height 11
click at [577, 371] on icon at bounding box center [580, 472] width 11 height 11
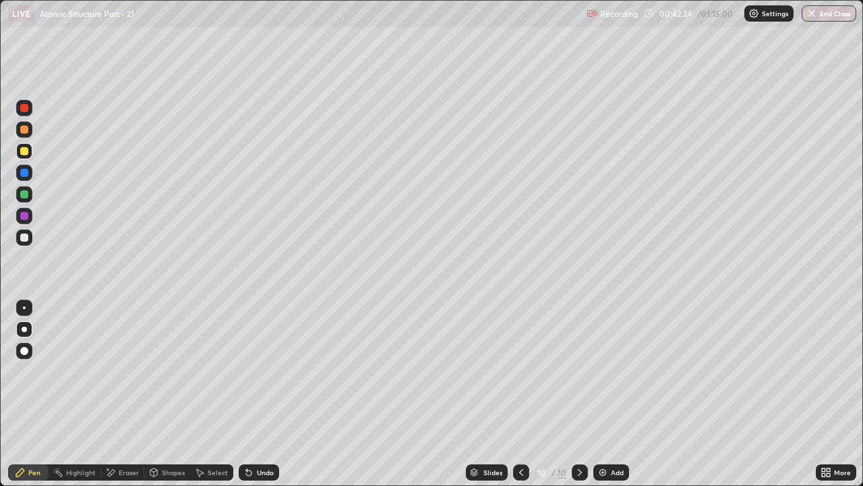
click at [621, 371] on div "Add" at bounding box center [617, 472] width 13 height 7
click at [28, 179] on div at bounding box center [24, 173] width 16 height 16
click at [273, 371] on div "Undo" at bounding box center [259, 472] width 40 height 16
click at [26, 153] on div at bounding box center [24, 151] width 8 height 8
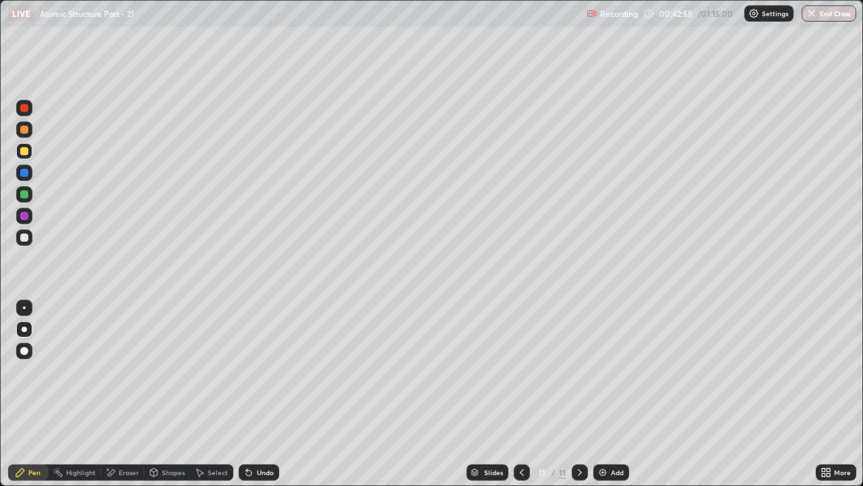
click at [257, 371] on div "Undo" at bounding box center [259, 472] width 40 height 16
click at [258, 371] on div "Undo" at bounding box center [265, 472] width 17 height 7
click at [30, 196] on div at bounding box center [24, 194] width 16 height 16
click at [31, 238] on div at bounding box center [24, 237] width 16 height 16
click at [608, 371] on div "Add" at bounding box center [612, 472] width 36 height 16
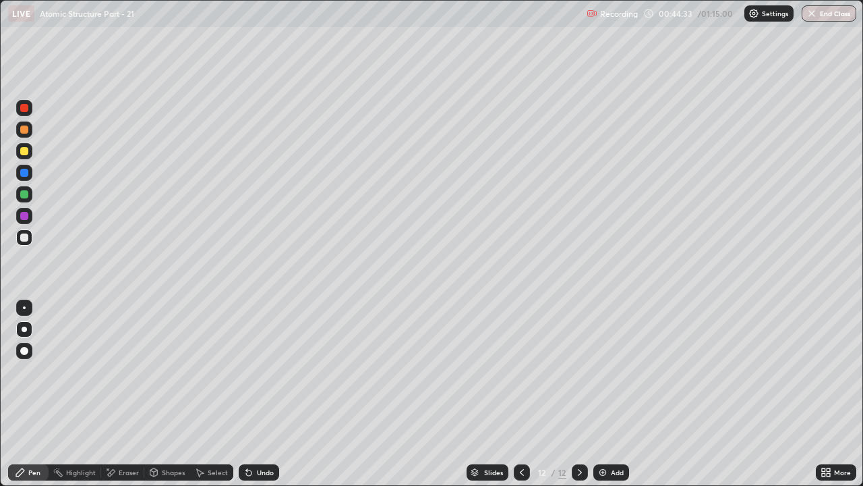
click at [22, 150] on div at bounding box center [24, 151] width 8 height 8
click at [164, 371] on div "Shapes" at bounding box center [173, 472] width 23 height 7
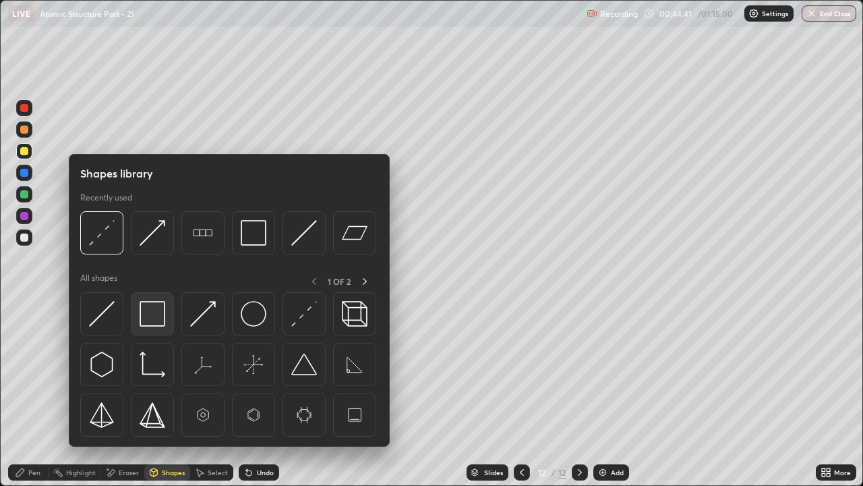
click at [153, 320] on img at bounding box center [153, 314] width 26 height 26
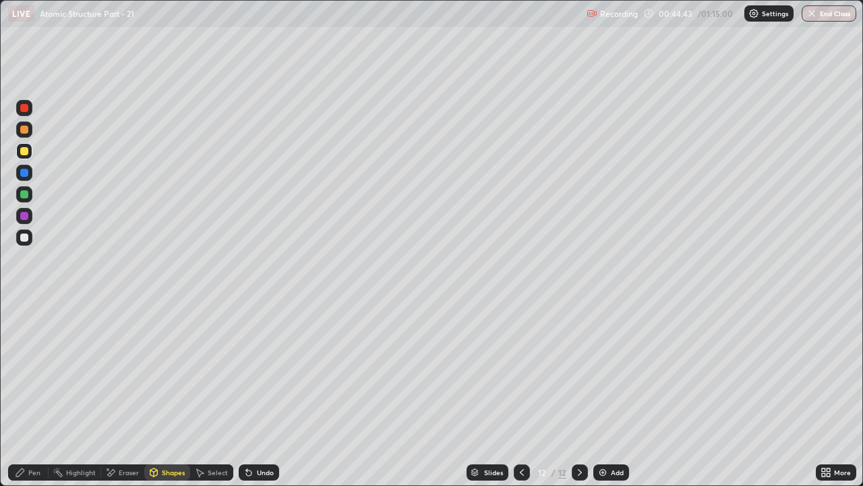
click at [24, 371] on icon at bounding box center [20, 472] width 11 height 11
click at [26, 136] on div at bounding box center [24, 129] width 16 height 16
click at [260, 371] on div "Undo" at bounding box center [265, 472] width 17 height 7
click at [263, 371] on div "Undo" at bounding box center [265, 472] width 17 height 7
click at [621, 371] on div "Add" at bounding box center [612, 472] width 36 height 16
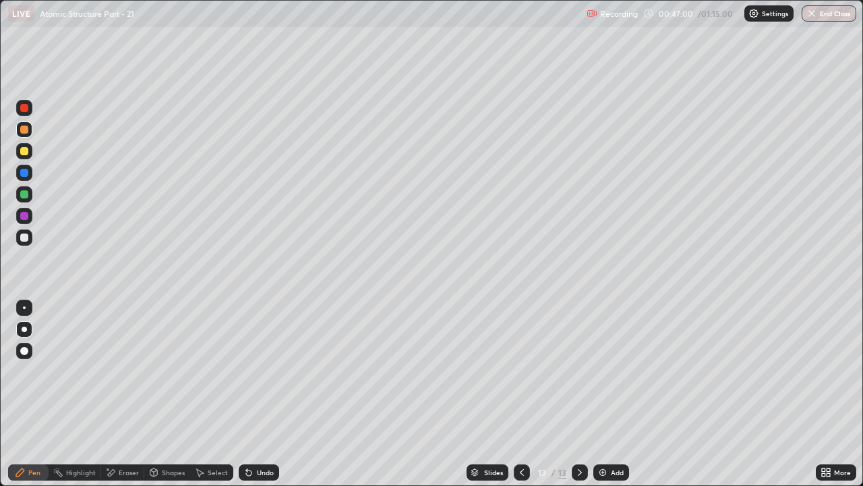
click at [26, 175] on div at bounding box center [24, 173] width 8 height 8
click at [521, 371] on icon at bounding box center [522, 472] width 11 height 11
click at [122, 371] on div "Eraser" at bounding box center [122, 472] width 43 height 16
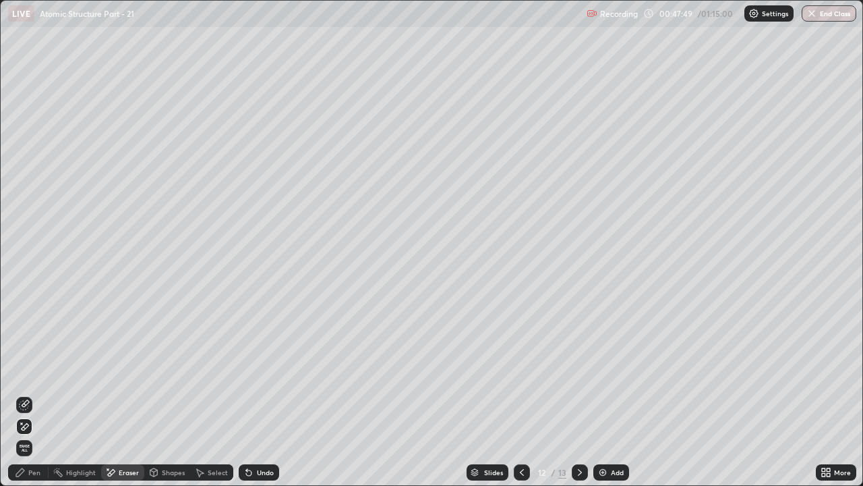
click at [23, 371] on icon at bounding box center [20, 472] width 11 height 11
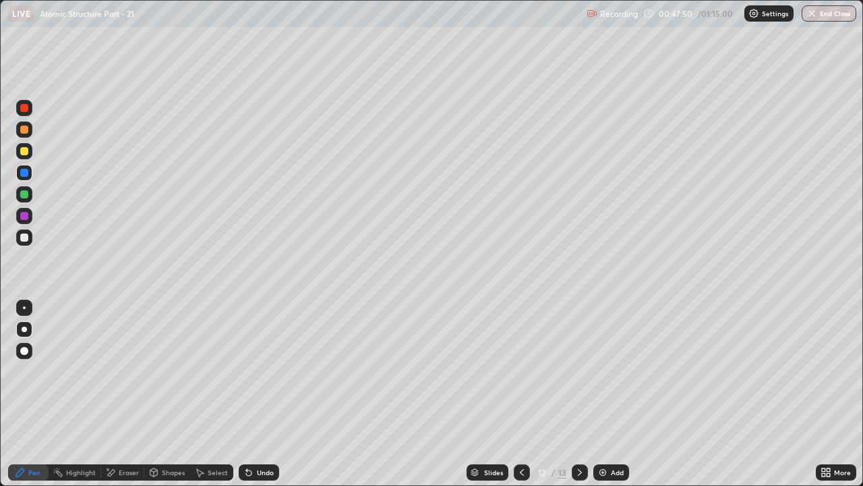
click at [28, 137] on div at bounding box center [24, 129] width 16 height 16
click at [579, 371] on icon at bounding box center [580, 472] width 11 height 11
click at [32, 195] on div at bounding box center [24, 194] width 16 height 16
click at [26, 107] on div at bounding box center [24, 108] width 8 height 8
click at [25, 150] on div at bounding box center [24, 151] width 8 height 8
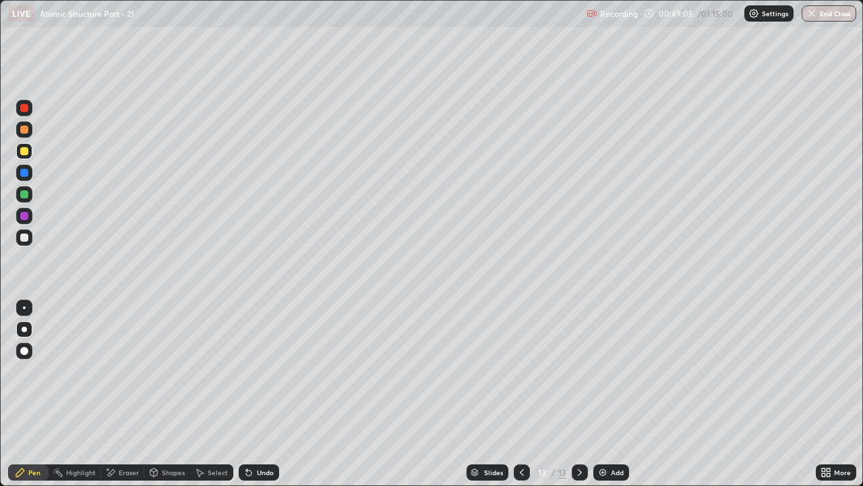
click at [266, 371] on div "Undo" at bounding box center [265, 472] width 17 height 7
click at [608, 371] on div "Add" at bounding box center [612, 472] width 36 height 16
click at [26, 111] on div at bounding box center [24, 108] width 8 height 8
click at [260, 371] on div "Undo" at bounding box center [265, 472] width 17 height 7
click at [267, 371] on div "Undo" at bounding box center [265, 472] width 17 height 7
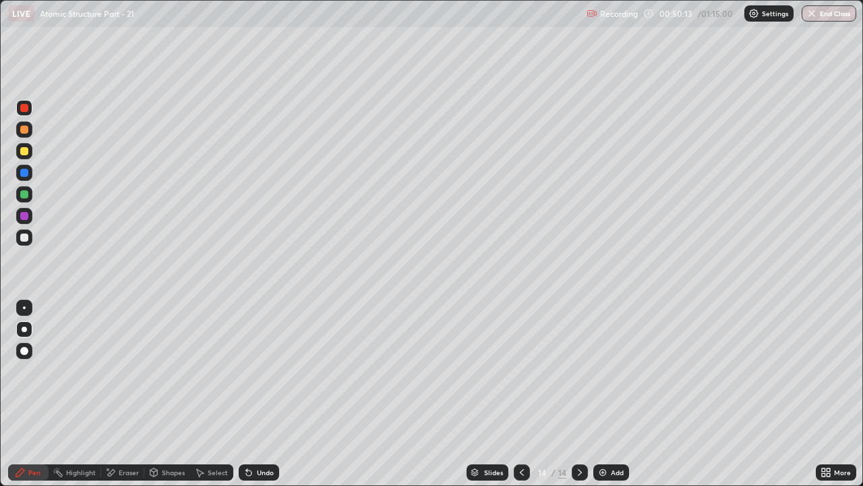
click at [28, 149] on div at bounding box center [24, 151] width 8 height 8
click at [264, 371] on div "Undo" at bounding box center [259, 472] width 40 height 16
click at [265, 371] on div "Undo" at bounding box center [265, 472] width 17 height 7
click at [271, 371] on div "Undo" at bounding box center [259, 472] width 40 height 16
click at [269, 371] on div "Undo" at bounding box center [259, 472] width 40 height 16
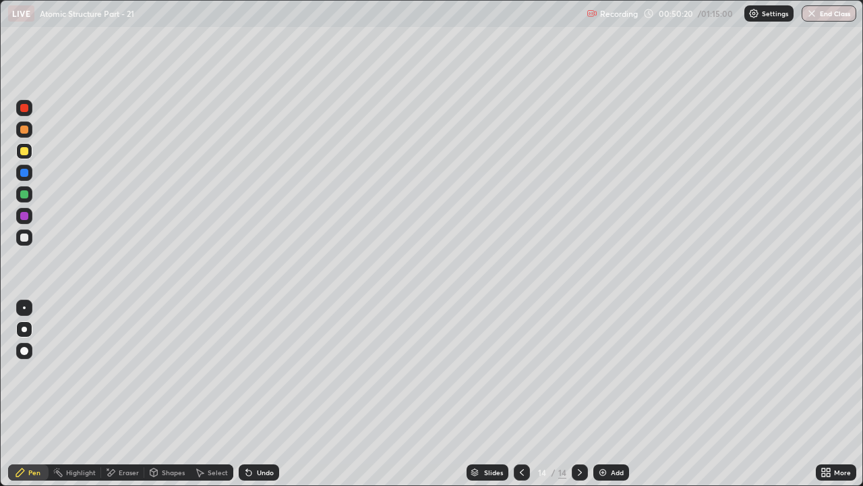
click at [270, 371] on div "Undo" at bounding box center [265, 472] width 17 height 7
click at [25, 128] on div at bounding box center [24, 129] width 8 height 8
click at [172, 371] on div "Shapes" at bounding box center [173, 472] width 23 height 7
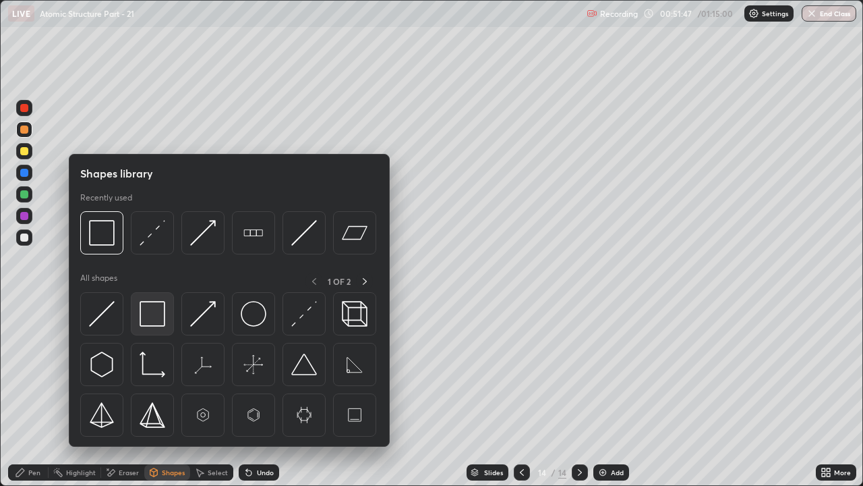
click at [151, 315] on img at bounding box center [153, 314] width 26 height 26
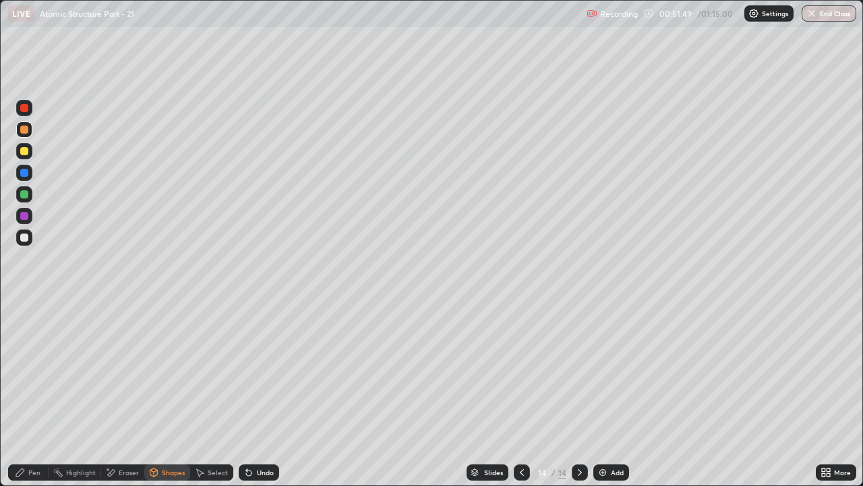
click at [30, 371] on div "Pen" at bounding box center [34, 472] width 12 height 7
click at [22, 242] on div at bounding box center [24, 237] width 16 height 16
click at [127, 371] on div "Eraser" at bounding box center [129, 472] width 20 height 7
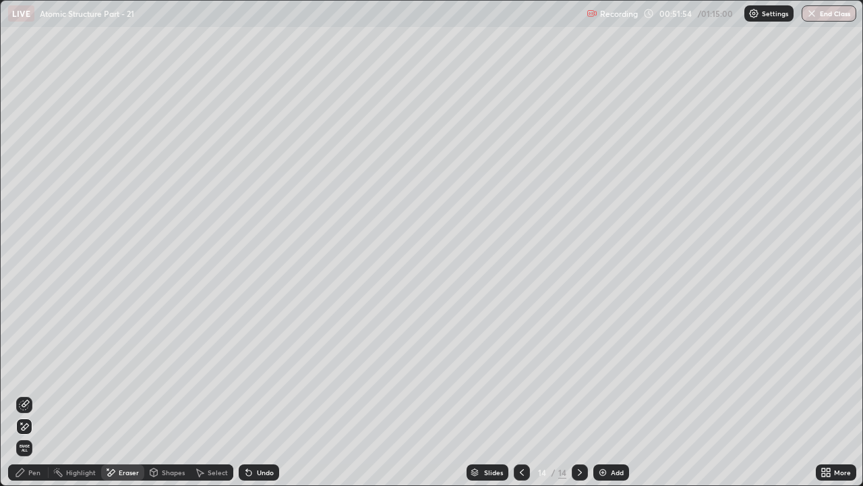
click at [26, 371] on icon at bounding box center [20, 472] width 11 height 11
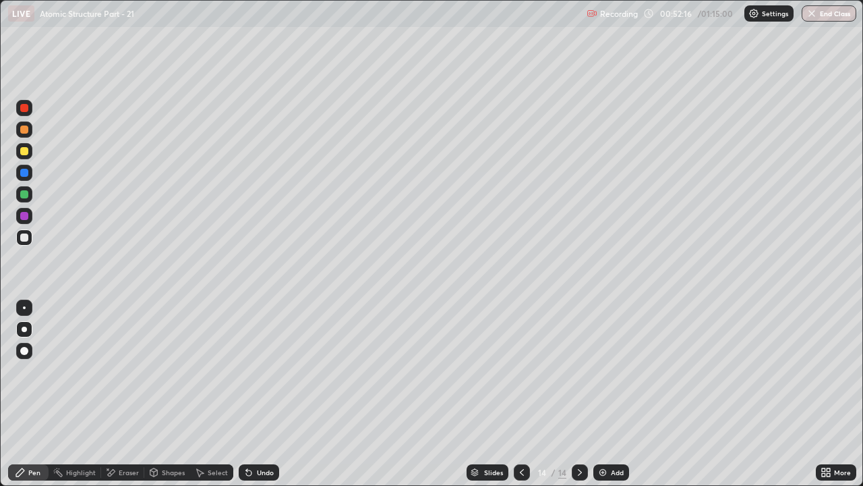
click at [611, 371] on div "Add" at bounding box center [617, 472] width 13 height 7
click at [24, 238] on div at bounding box center [24, 237] width 8 height 8
click at [31, 155] on div at bounding box center [24, 151] width 16 height 16
click at [124, 371] on div "Eraser" at bounding box center [129, 472] width 20 height 7
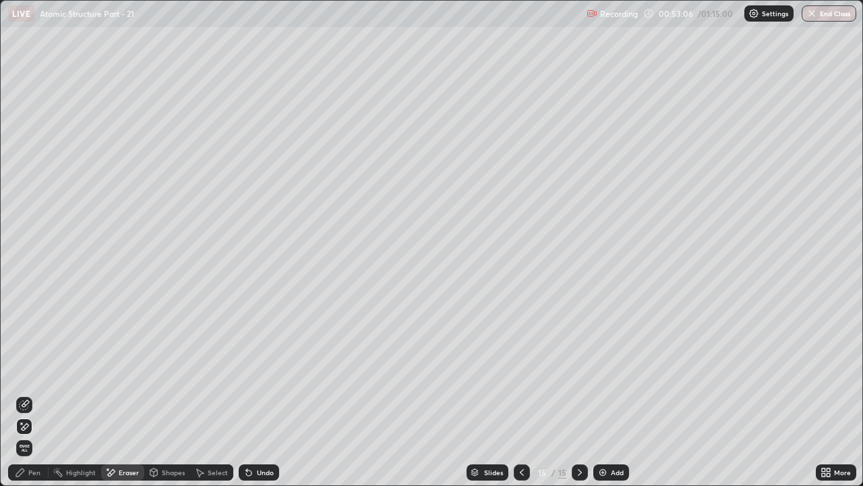
click at [30, 371] on div "Pen" at bounding box center [34, 472] width 12 height 7
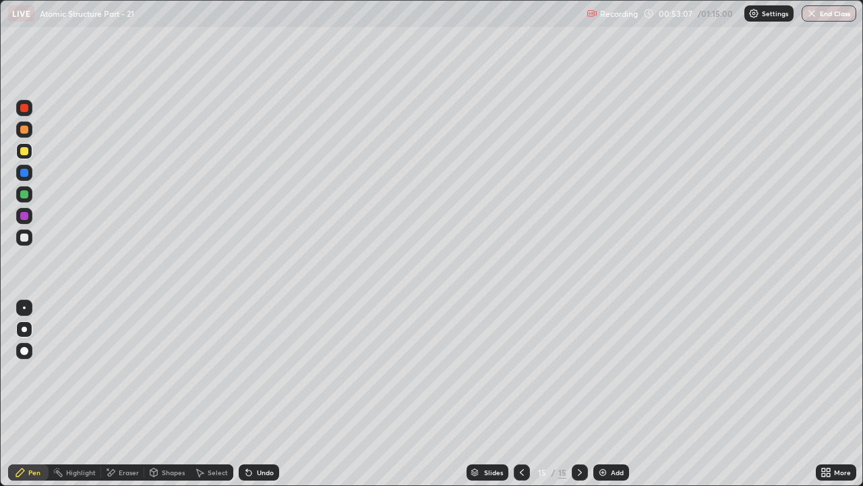
click at [26, 242] on div at bounding box center [24, 237] width 16 height 16
click at [262, 371] on div "Undo" at bounding box center [259, 472] width 40 height 16
click at [262, 371] on div "Undo" at bounding box center [265, 472] width 17 height 7
click at [271, 371] on div "Undo" at bounding box center [259, 472] width 40 height 16
click at [134, 371] on div "Eraser" at bounding box center [129, 472] width 20 height 7
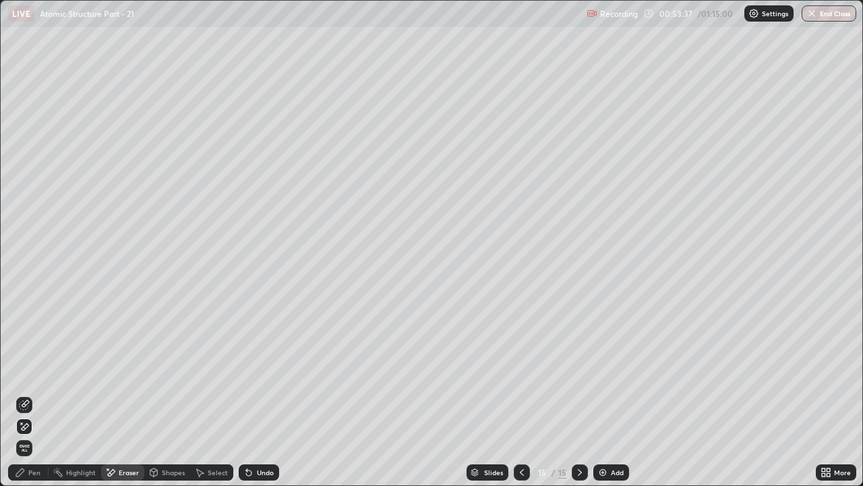
click at [28, 371] on div "Pen" at bounding box center [34, 472] width 12 height 7
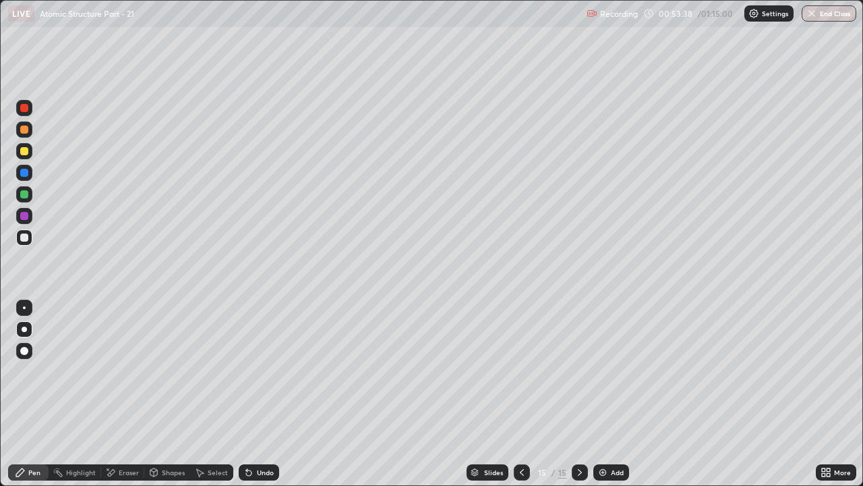
click at [25, 151] on div at bounding box center [24, 151] width 8 height 8
click at [602, 371] on img at bounding box center [603, 472] width 11 height 11
click at [27, 132] on div at bounding box center [24, 129] width 8 height 8
click at [264, 371] on div "Undo" at bounding box center [265, 472] width 17 height 7
click at [268, 371] on div "Undo" at bounding box center [265, 472] width 17 height 7
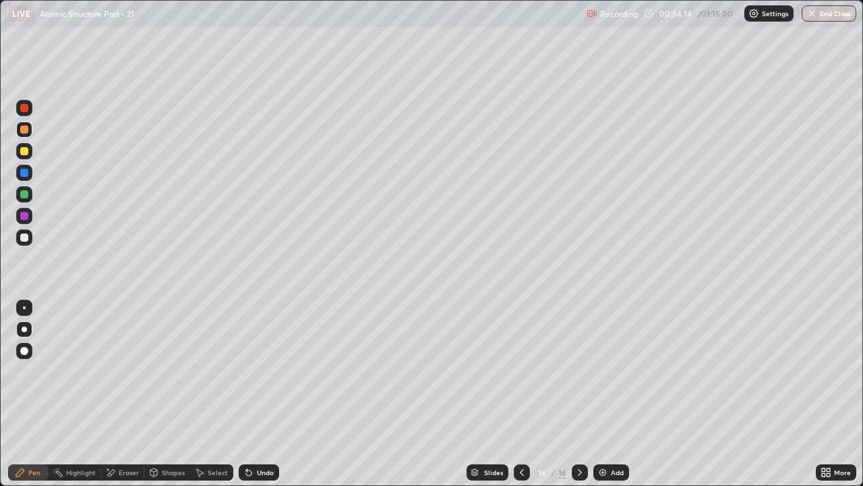
click at [26, 152] on div at bounding box center [24, 151] width 8 height 8
click at [25, 130] on div at bounding box center [24, 129] width 8 height 8
click at [257, 371] on div "Undo" at bounding box center [265, 472] width 17 height 7
click at [607, 371] on img at bounding box center [603, 472] width 11 height 11
click at [24, 198] on div at bounding box center [24, 194] width 8 height 8
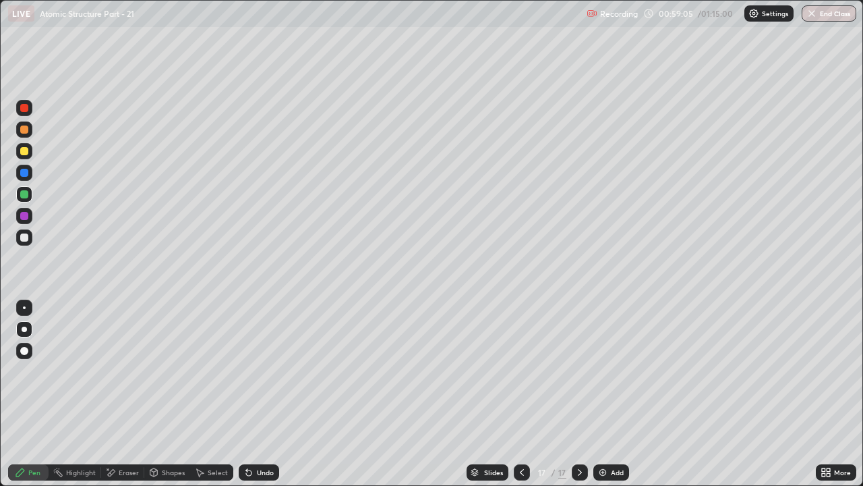
click at [264, 371] on div "Undo" at bounding box center [259, 472] width 40 height 16
click at [617, 371] on div "Add" at bounding box center [612, 472] width 36 height 16
click at [21, 150] on div at bounding box center [24, 151] width 8 height 8
click at [261, 371] on div "Undo" at bounding box center [265, 472] width 17 height 7
click at [271, 371] on div "Undo" at bounding box center [265, 472] width 17 height 7
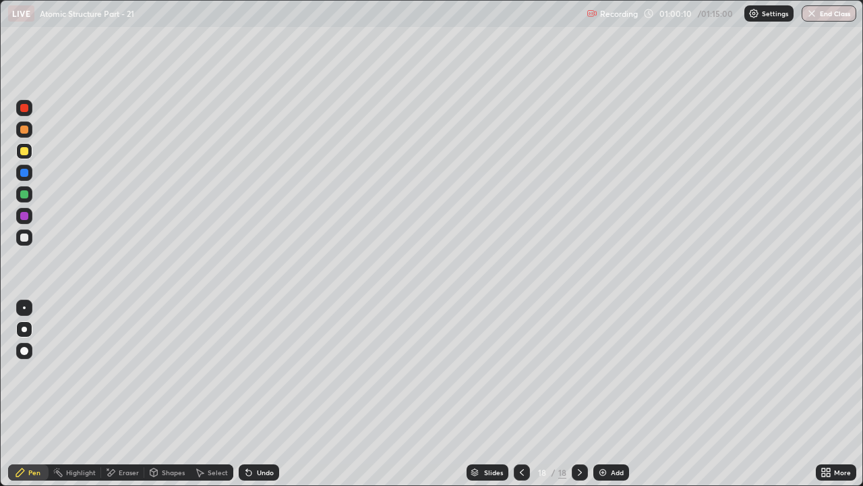
click at [265, 371] on div "Undo" at bounding box center [259, 472] width 40 height 16
click at [30, 128] on div at bounding box center [24, 129] width 16 height 16
click at [126, 371] on div "Eraser" at bounding box center [129, 472] width 20 height 7
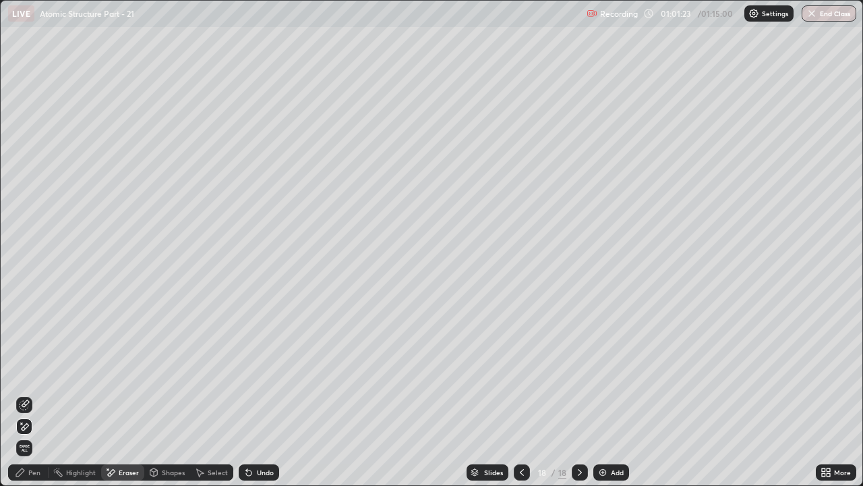
click at [155, 371] on icon at bounding box center [153, 472] width 7 height 8
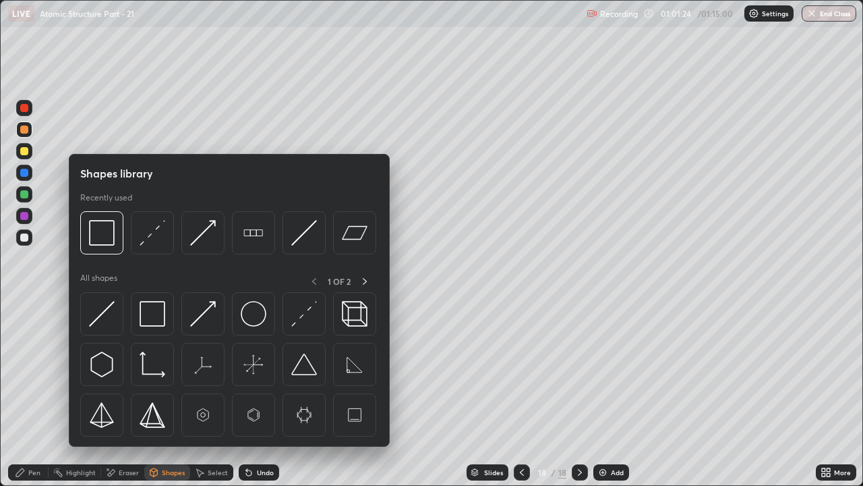
click at [32, 371] on div "Pen" at bounding box center [34, 472] width 12 height 7
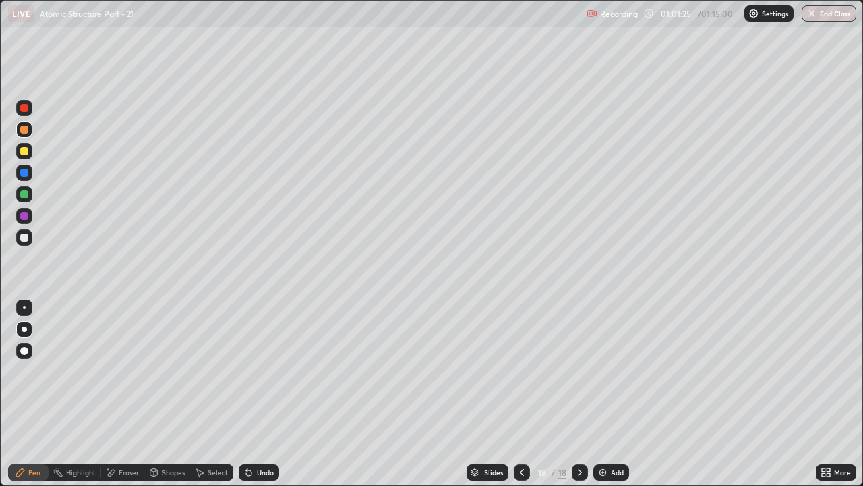
click at [27, 196] on div at bounding box center [24, 194] width 8 height 8
click at [33, 371] on div "Pen" at bounding box center [34, 472] width 12 height 7
click at [24, 240] on div at bounding box center [24, 237] width 8 height 8
click at [30, 220] on div at bounding box center [24, 216] width 16 height 16
click at [29, 239] on div at bounding box center [24, 237] width 16 height 16
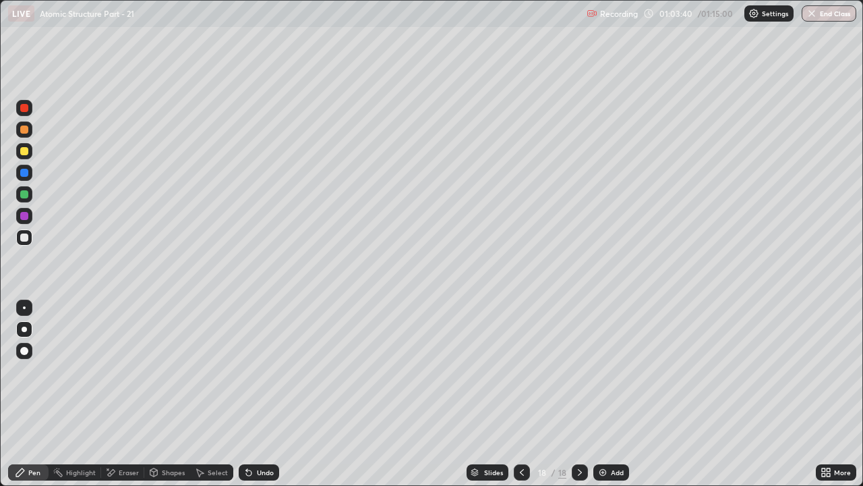
click at [836, 13] on button "End Class" at bounding box center [829, 13] width 55 height 16
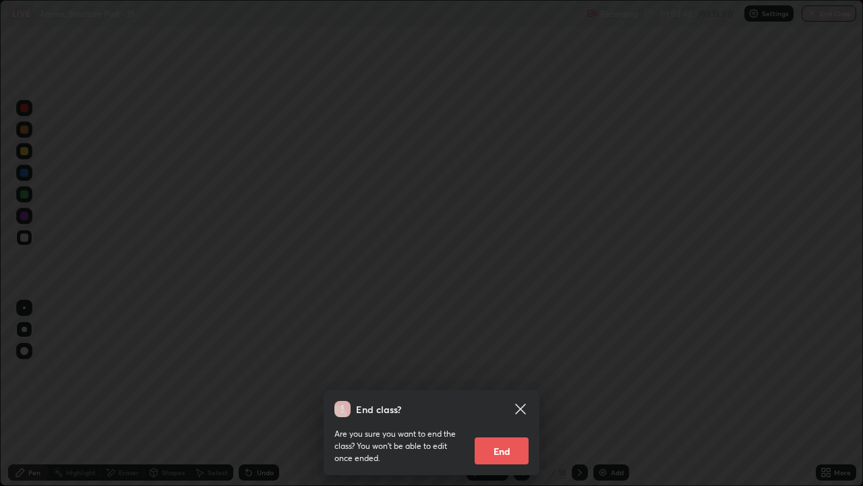
click at [505, 371] on button "End" at bounding box center [502, 450] width 54 height 27
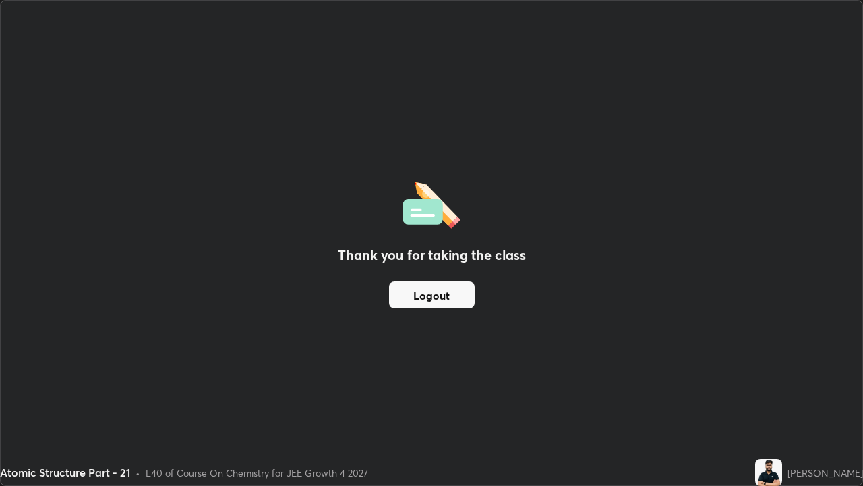
click at [424, 301] on button "Logout" at bounding box center [432, 294] width 86 height 27
click at [426, 292] on button "Logout" at bounding box center [432, 294] width 86 height 27
